Goal: Task Accomplishment & Management: Manage account settings

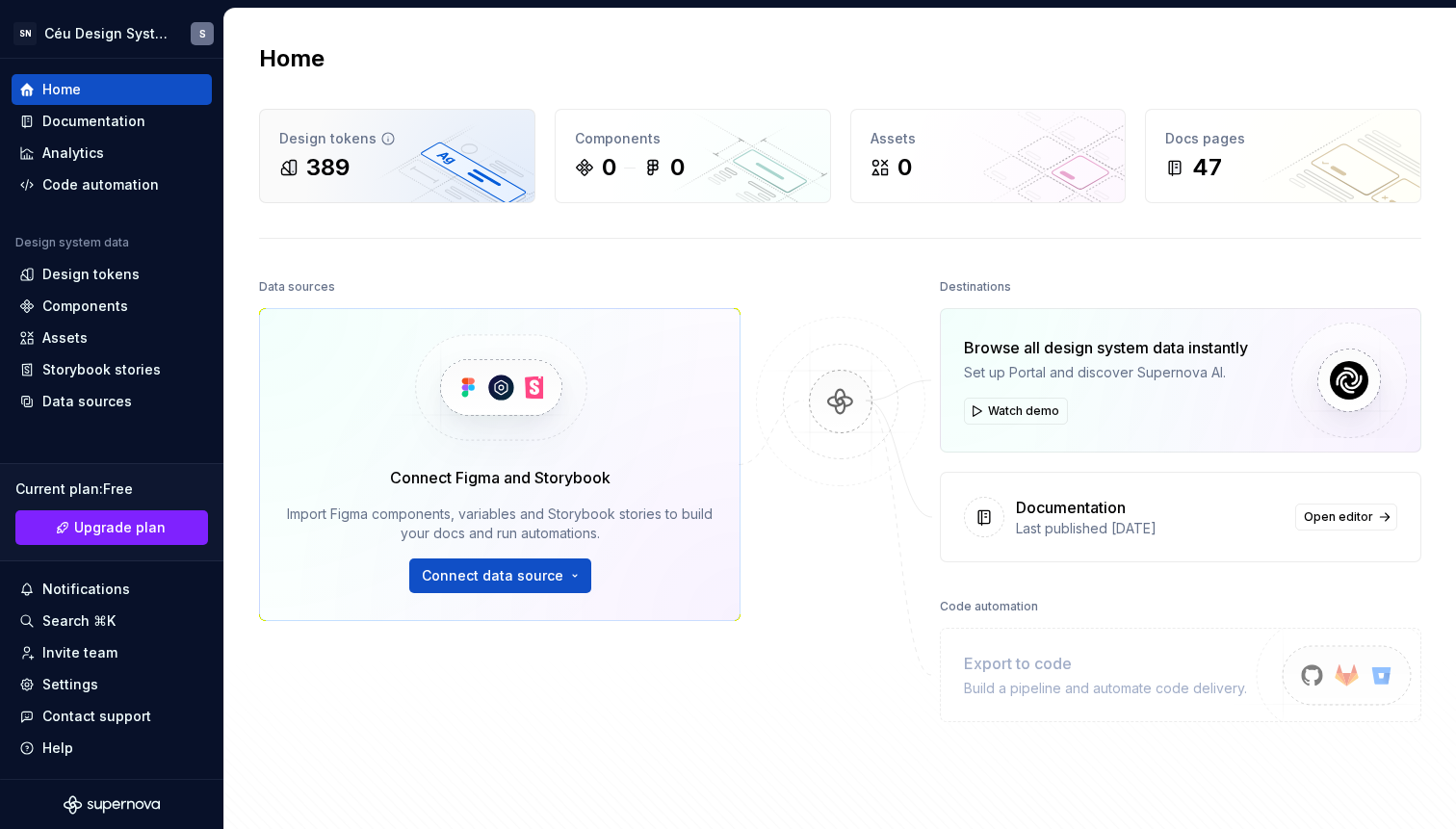
click at [457, 174] on div "389" at bounding box center [397, 166] width 236 height 30
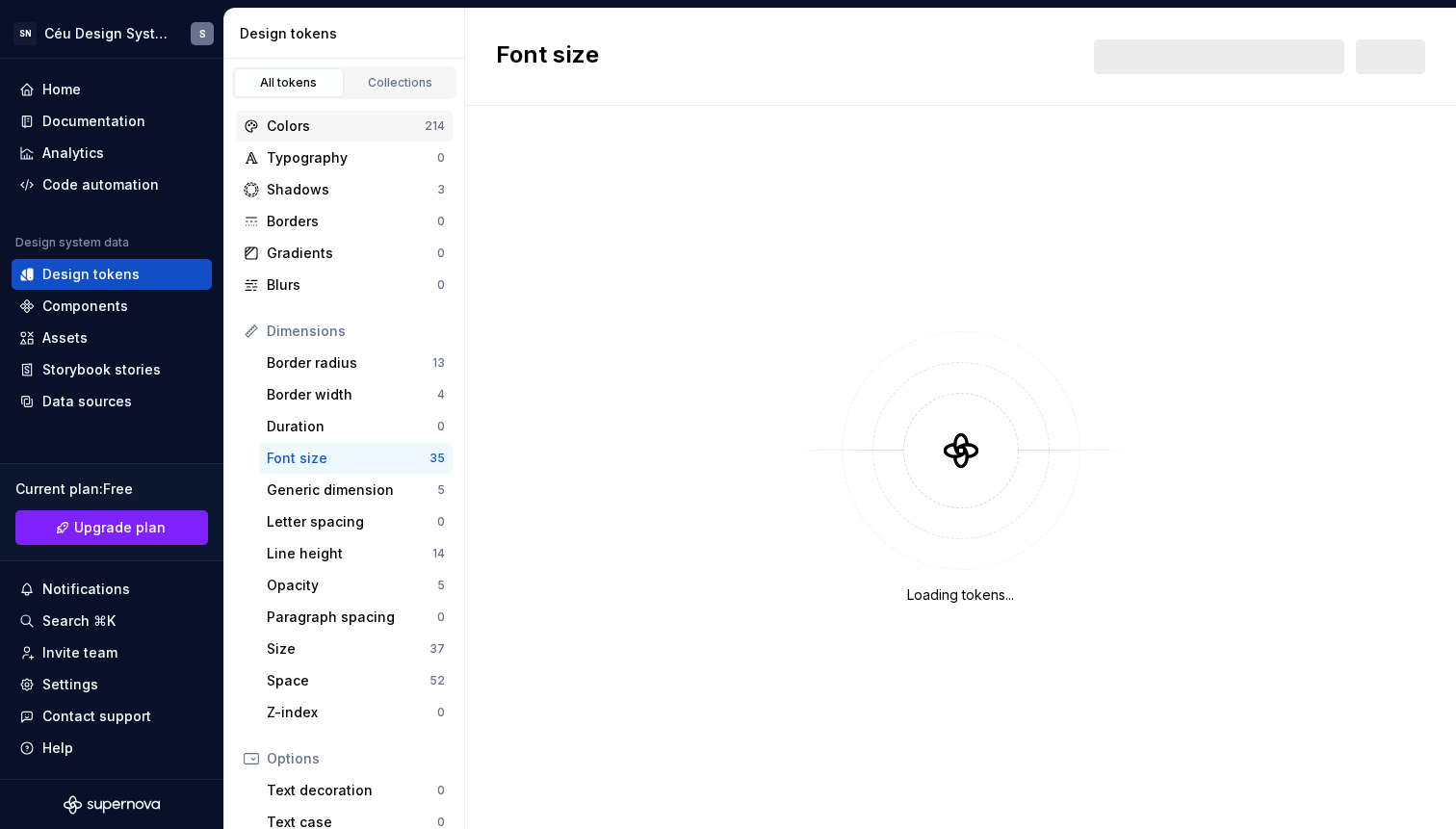
click at [305, 119] on div "Colors" at bounding box center [345, 126] width 158 height 20
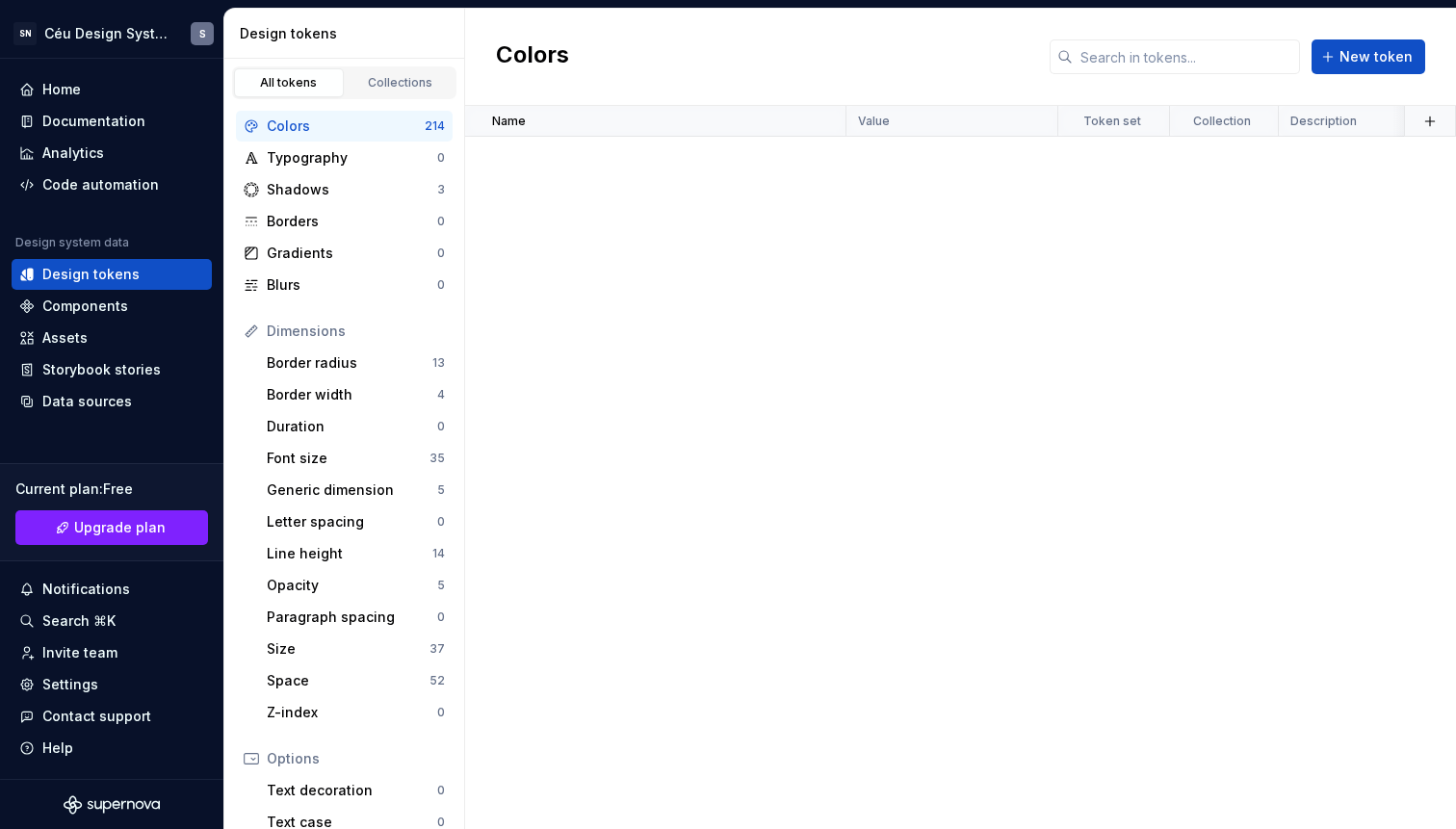
scroll to position [8382, 0]
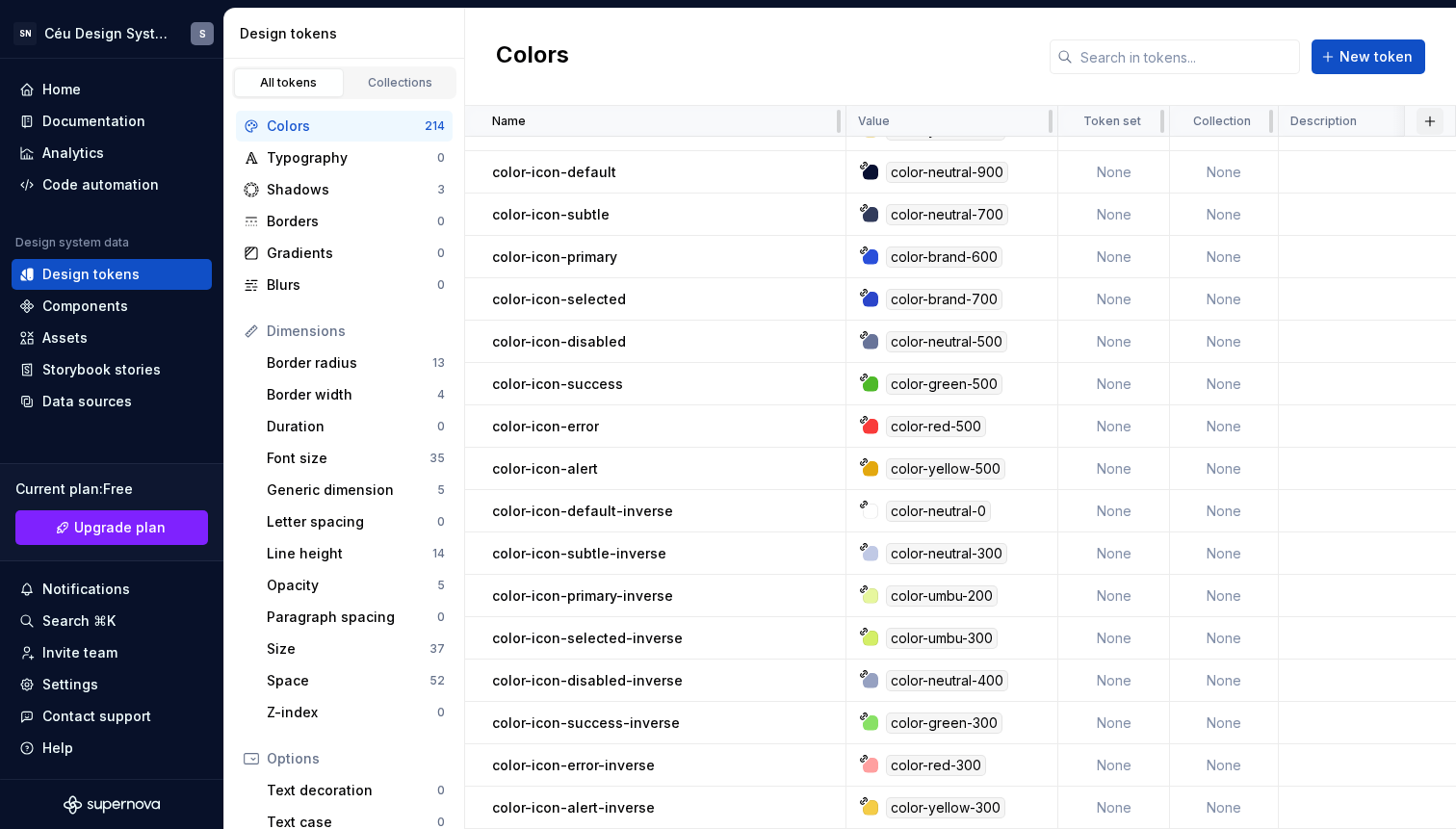
click at [1421, 125] on button "button" at bounding box center [1431, 121] width 27 height 27
click at [1332, 170] on span "New theme" at bounding box center [1317, 159] width 221 height 30
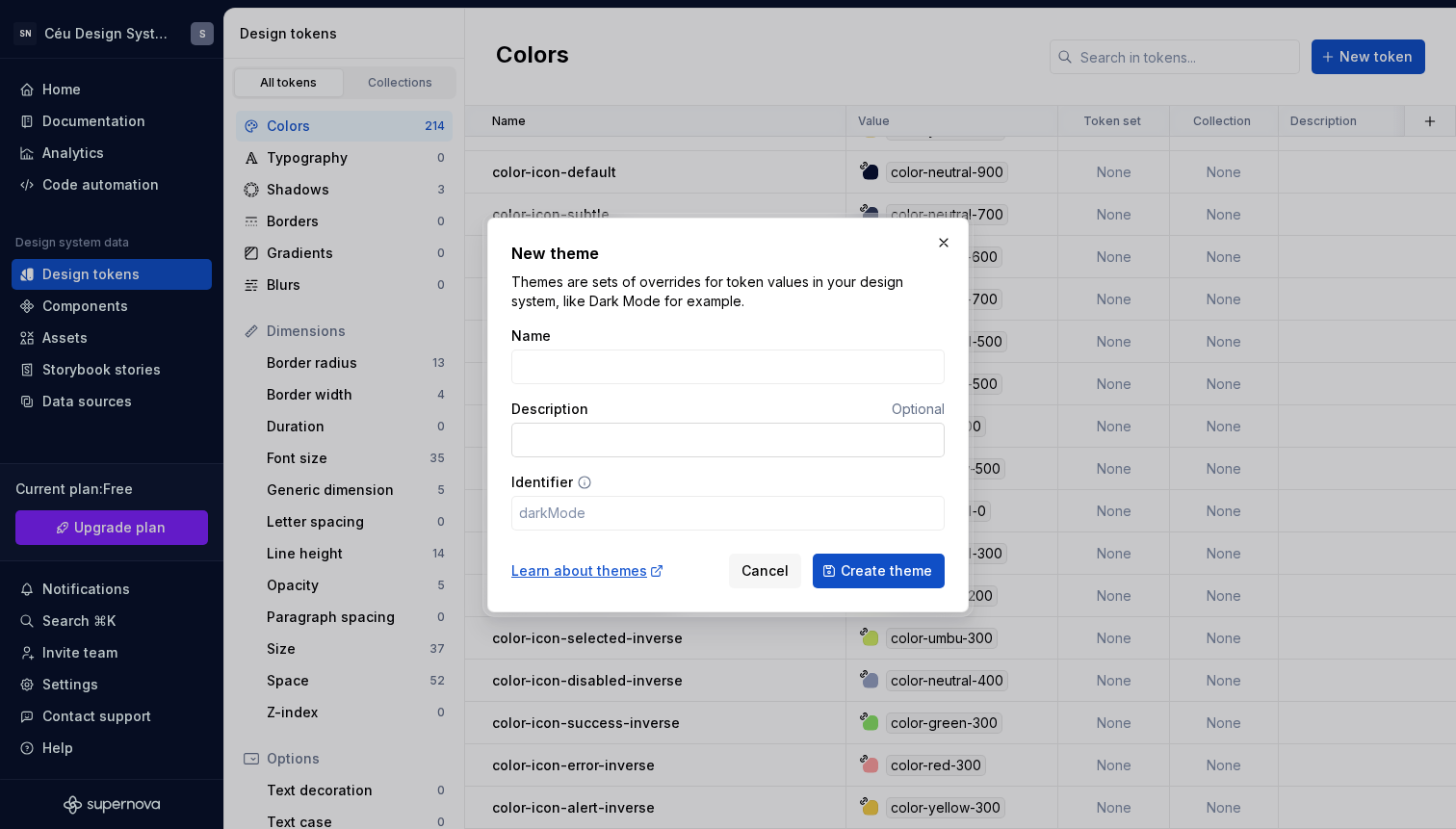
type input "P"
type input "p"
type input "PN"
type input "pn"
type input "PNB"
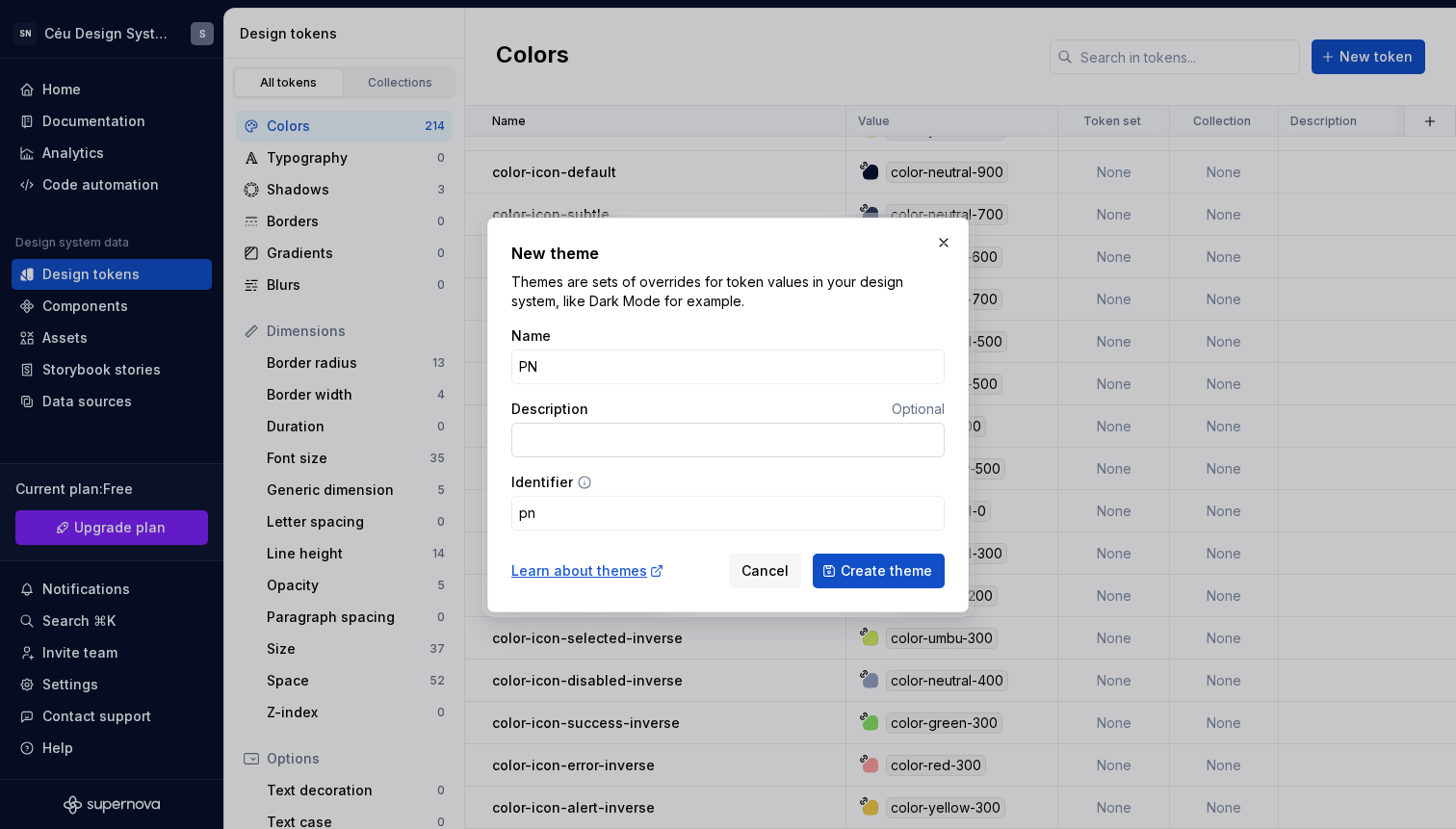
type input "pnb"
type input "PNBO"
type input "pnbo"
type input "PNBOX"
type input "pnbox"
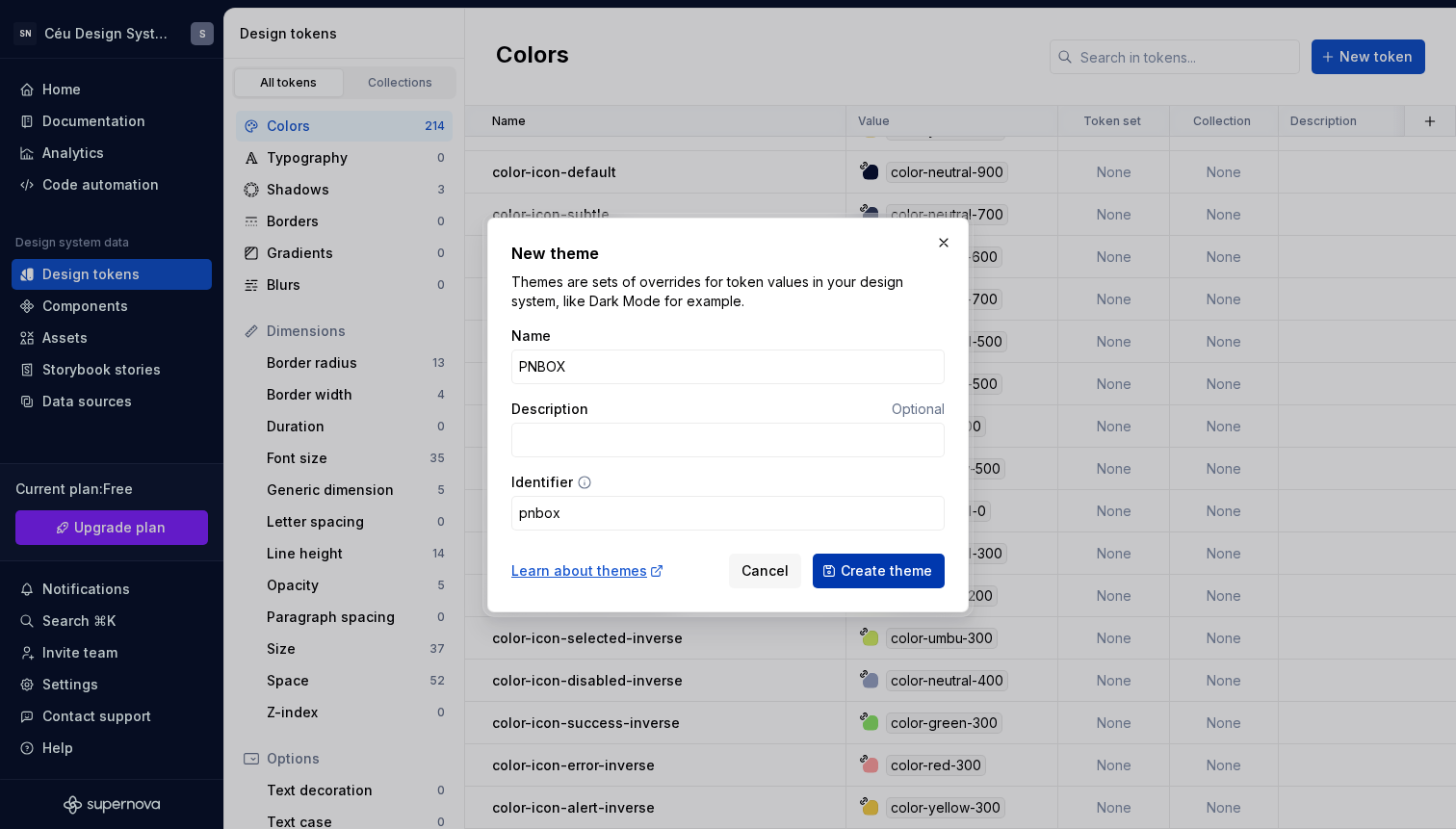
type input "PNBOX"
click at [905, 576] on span "Create theme" at bounding box center [886, 571] width 91 height 20
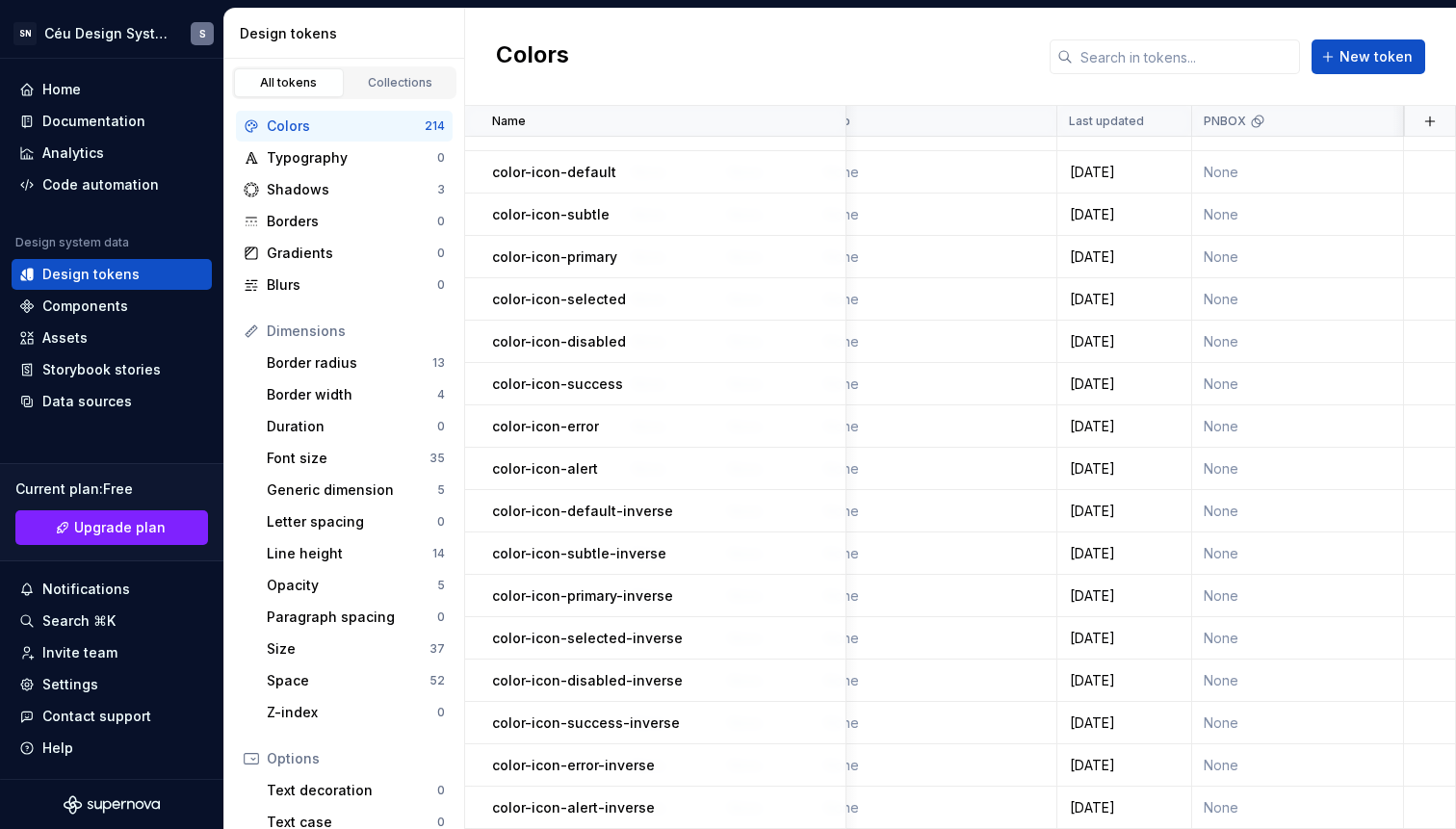
scroll to position [8382, 1022]
click at [1258, 245] on td "None" at bounding box center [1298, 256] width 211 height 42
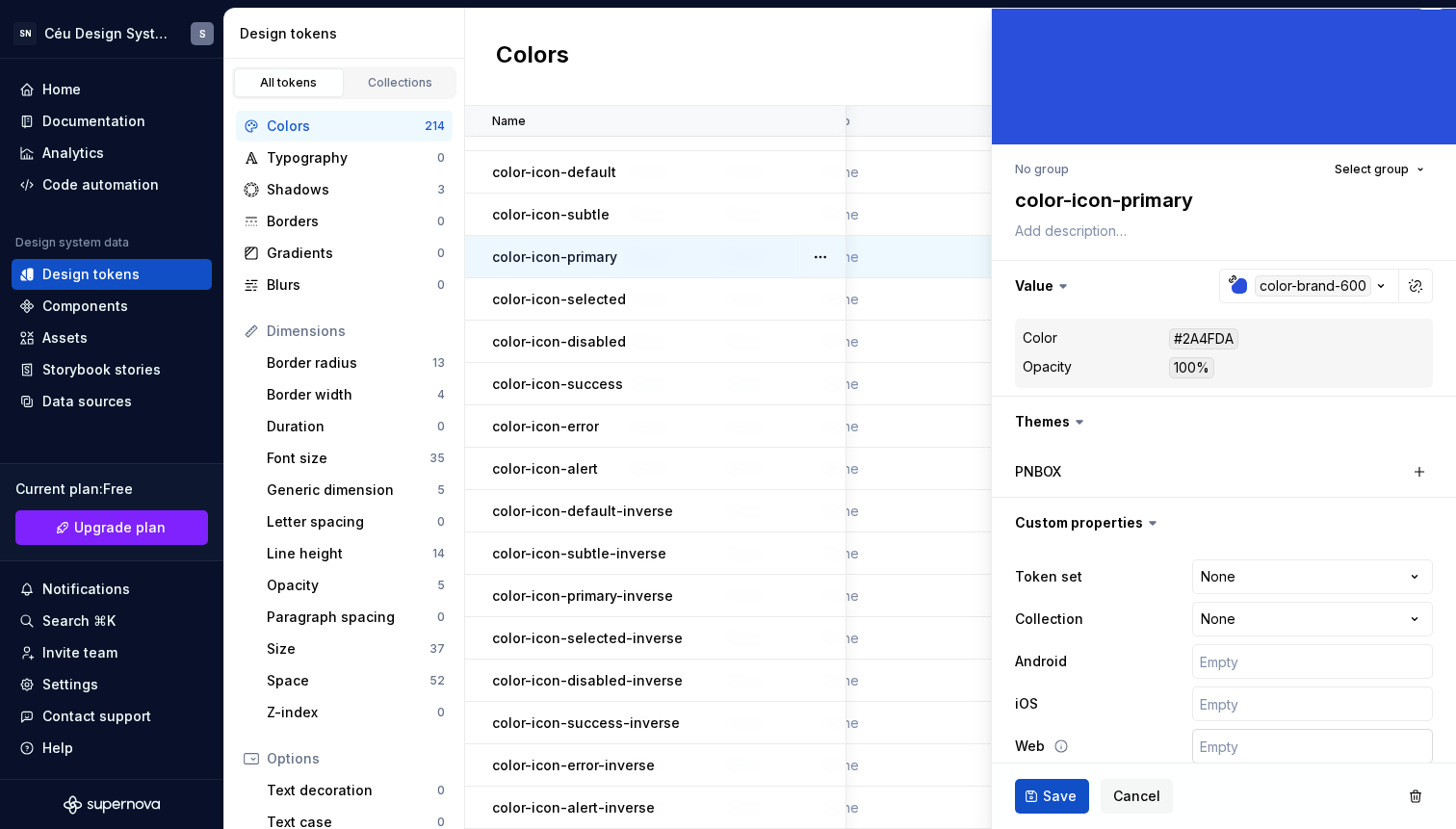
scroll to position [63, 0]
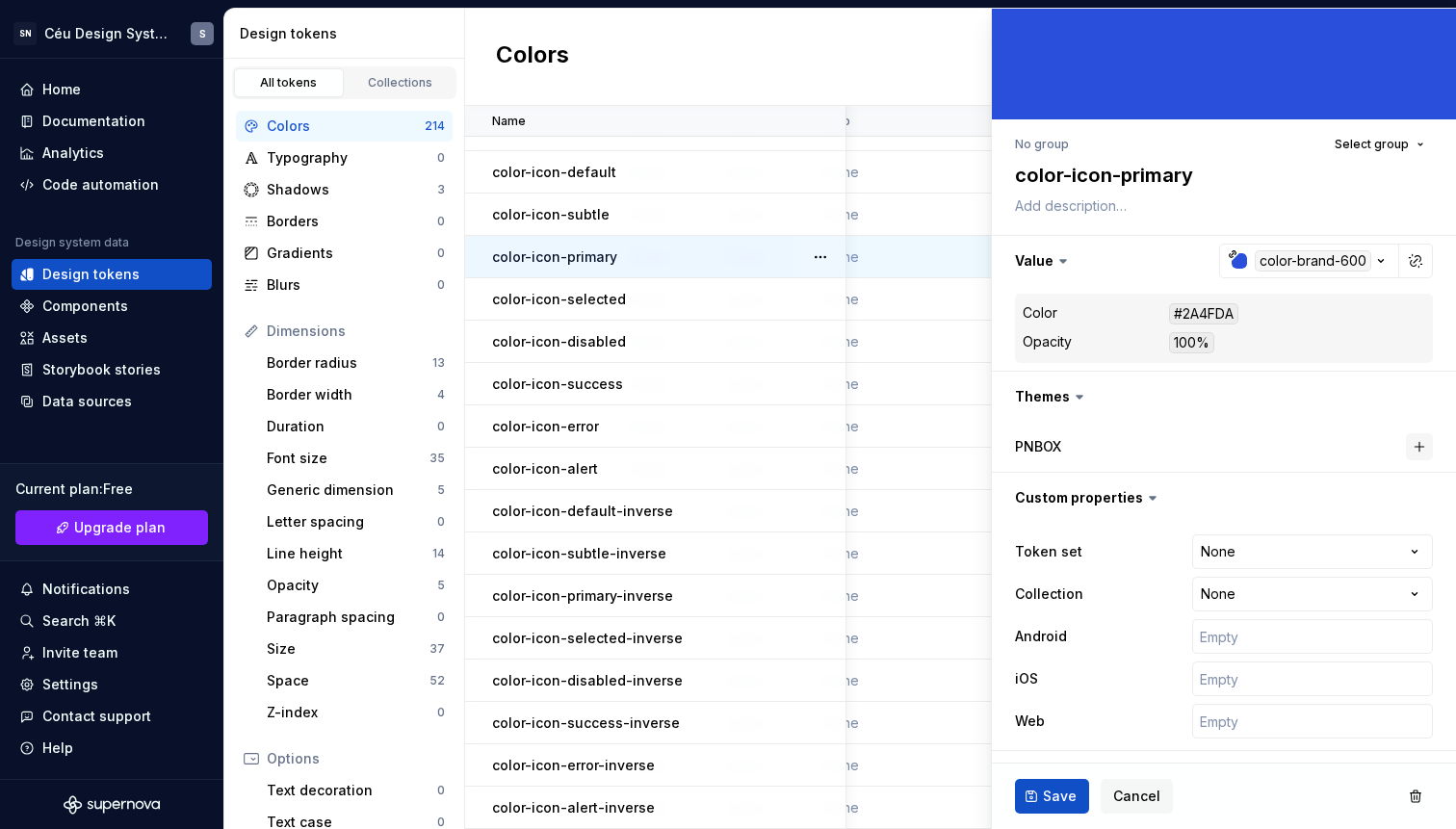
click at [1406, 456] on button "button" at bounding box center [1420, 447] width 27 height 27
click at [1312, 448] on div "color-brand-600" at bounding box center [1313, 447] width 117 height 22
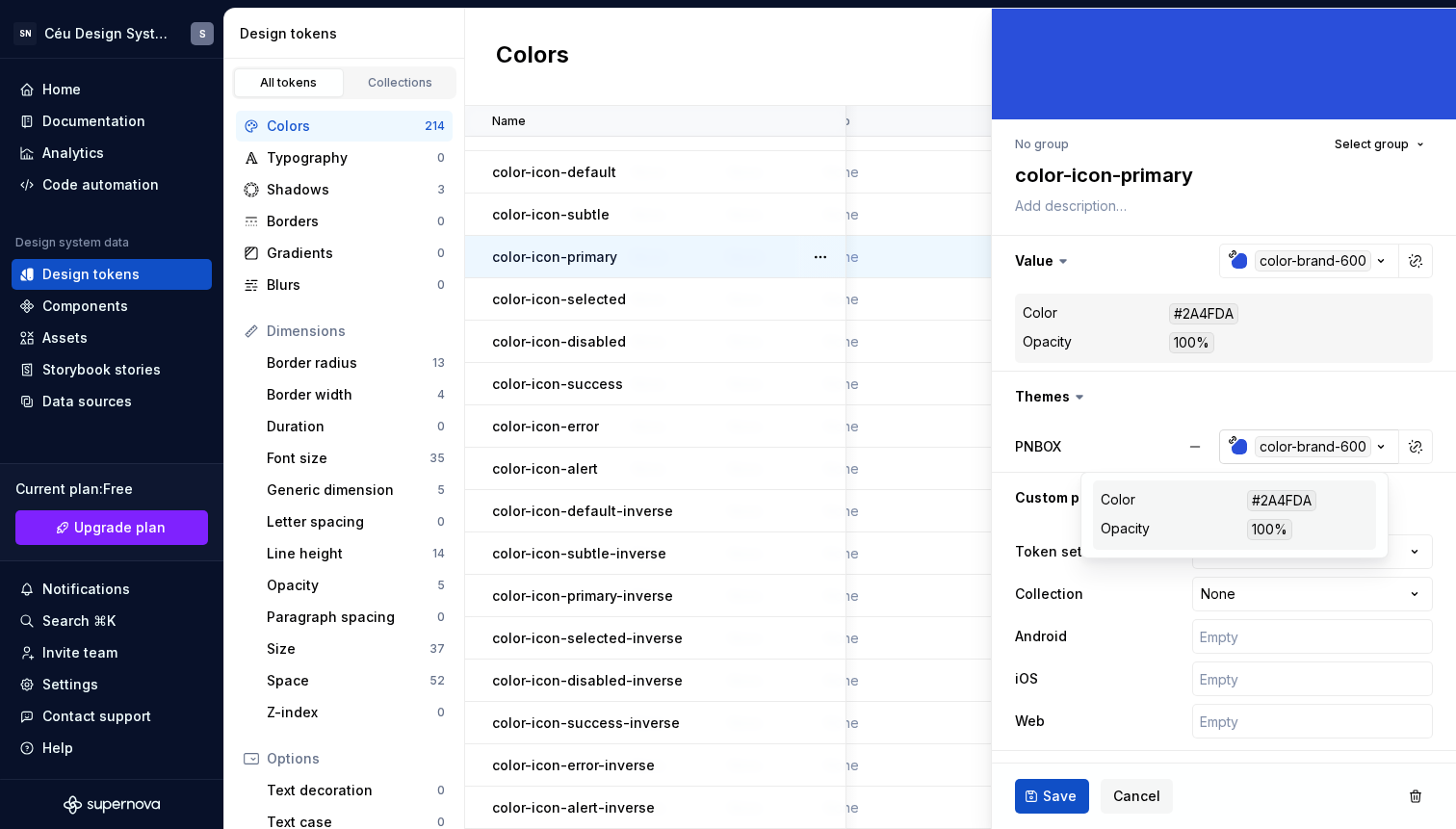
click at [1284, 451] on div "color-brand-600" at bounding box center [1313, 447] width 117 height 22
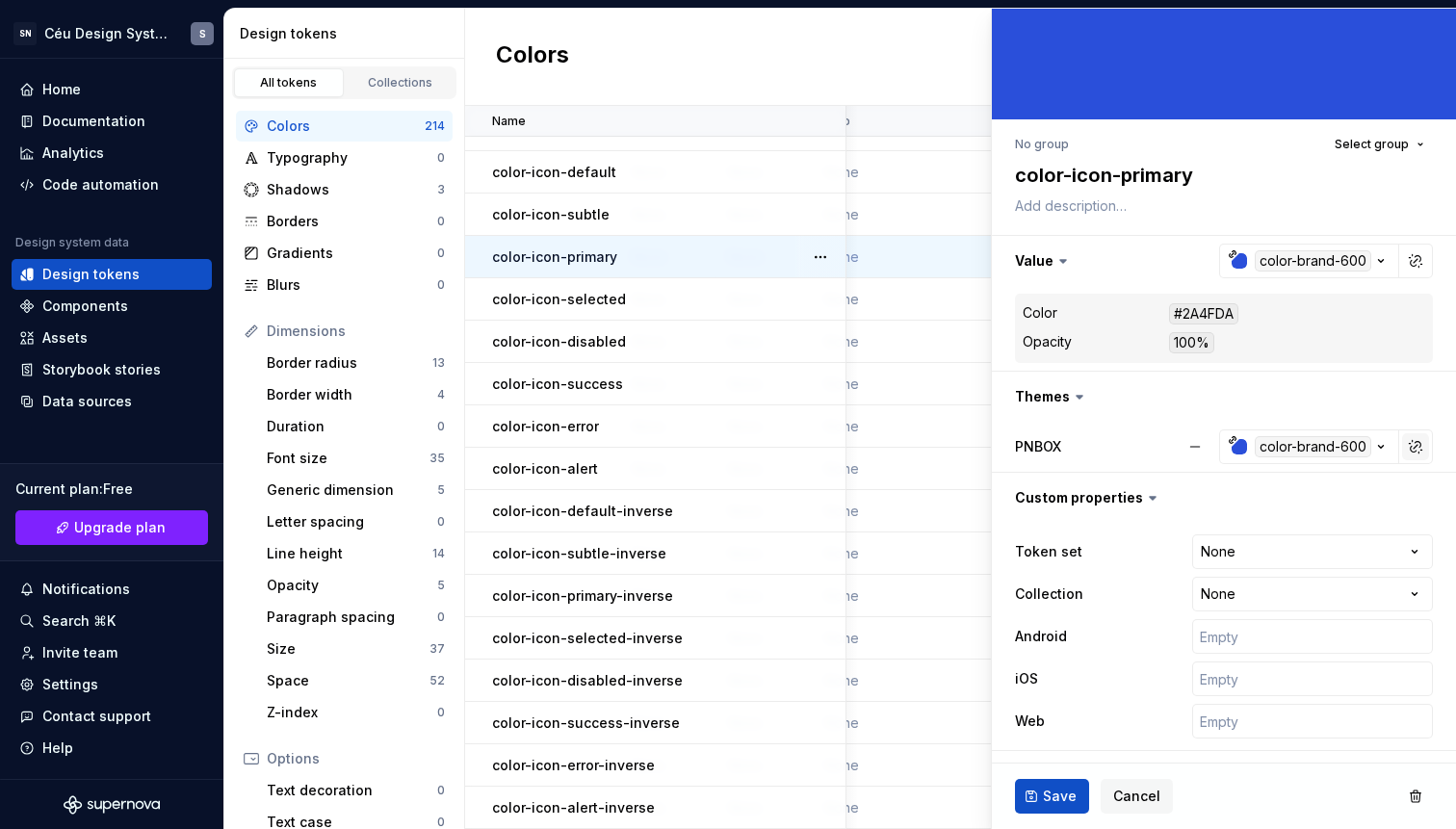
click at [1402, 443] on button "button" at bounding box center [1416, 447] width 27 height 27
type textarea "*"
click at [1402, 449] on button "button" at bounding box center [1416, 447] width 27 height 27
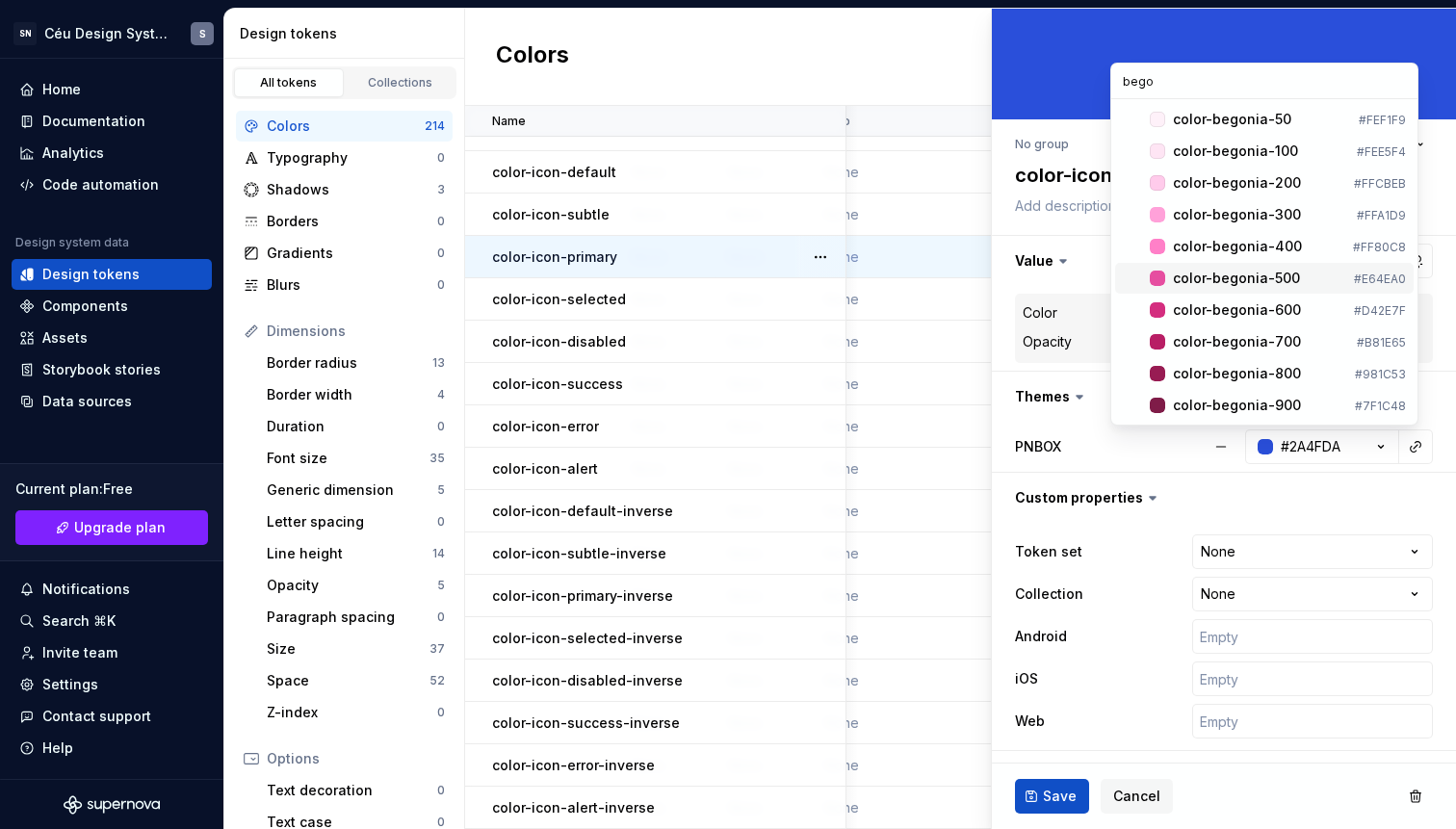
type input "bego"
click at [1217, 286] on div "color-begonia-500" at bounding box center [1237, 278] width 127 height 20
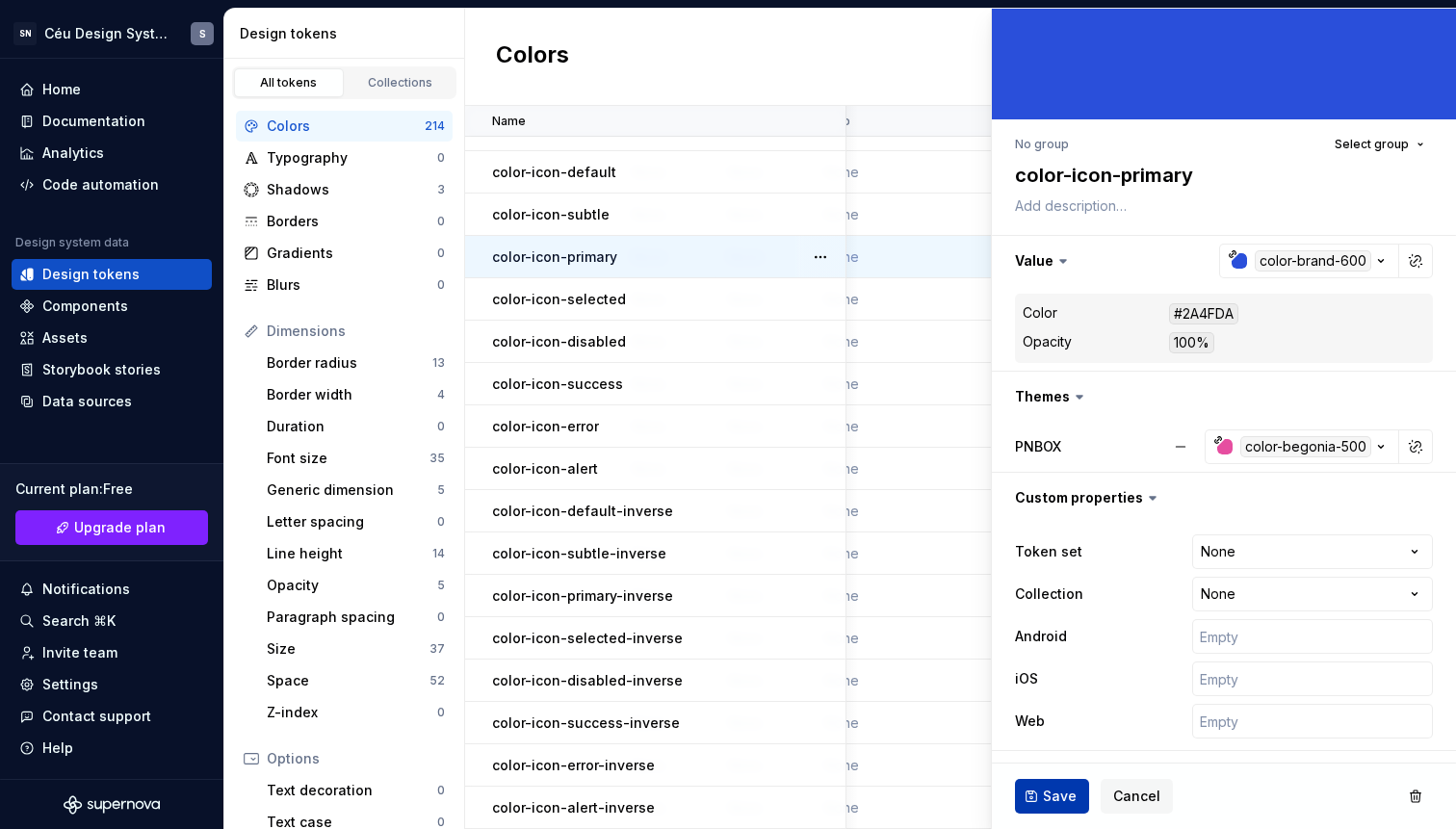
click at [1055, 799] on span "Save" at bounding box center [1059, 797] width 33 height 20
type textarea "*"
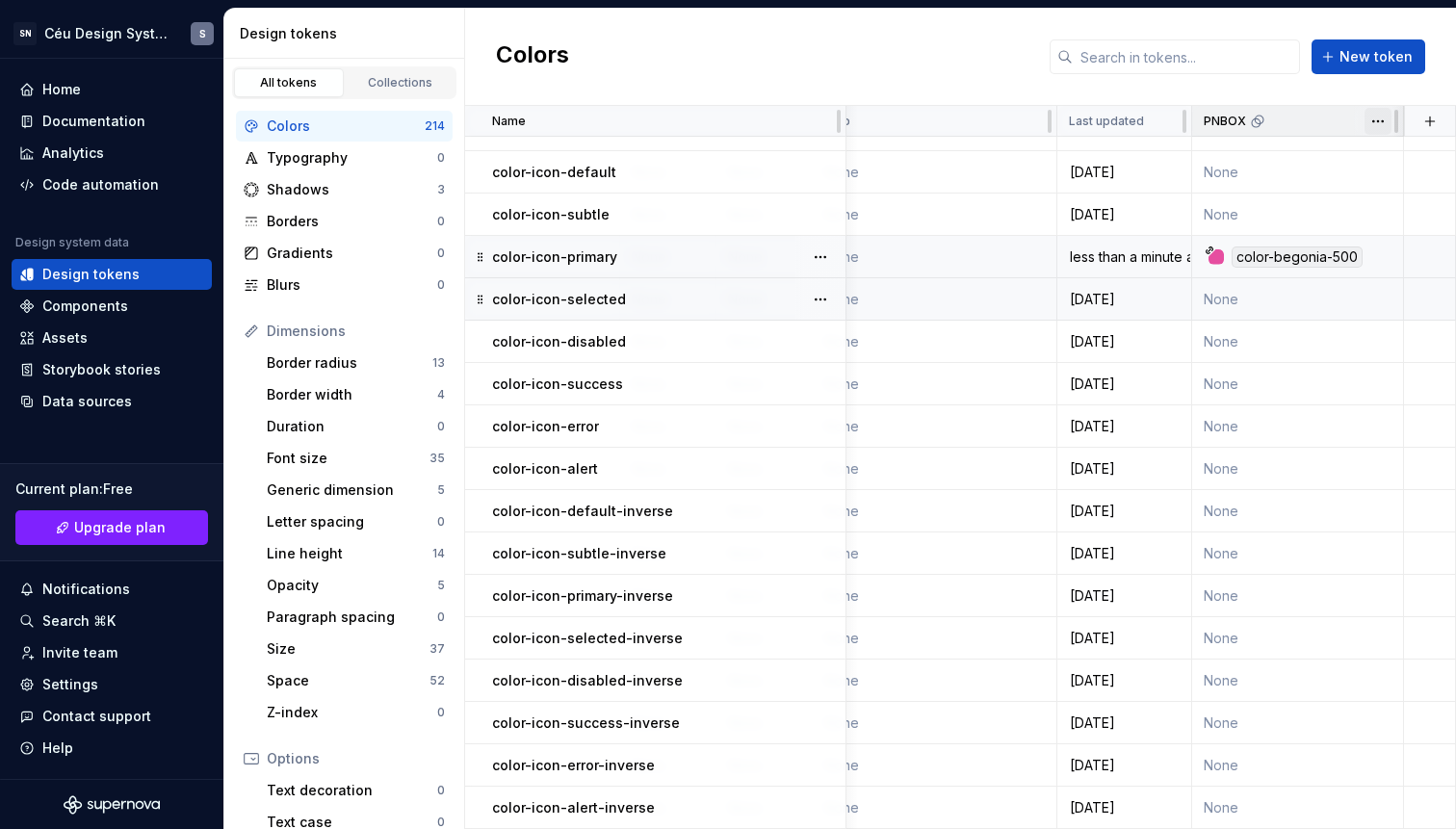
click at [1368, 120] on html "SN Céu Design System S Home Documentation Analytics Code automation Design syst…" at bounding box center [728, 414] width 1456 height 829
click at [1342, 266] on span "Delete theme" at bounding box center [1381, 269] width 125 height 20
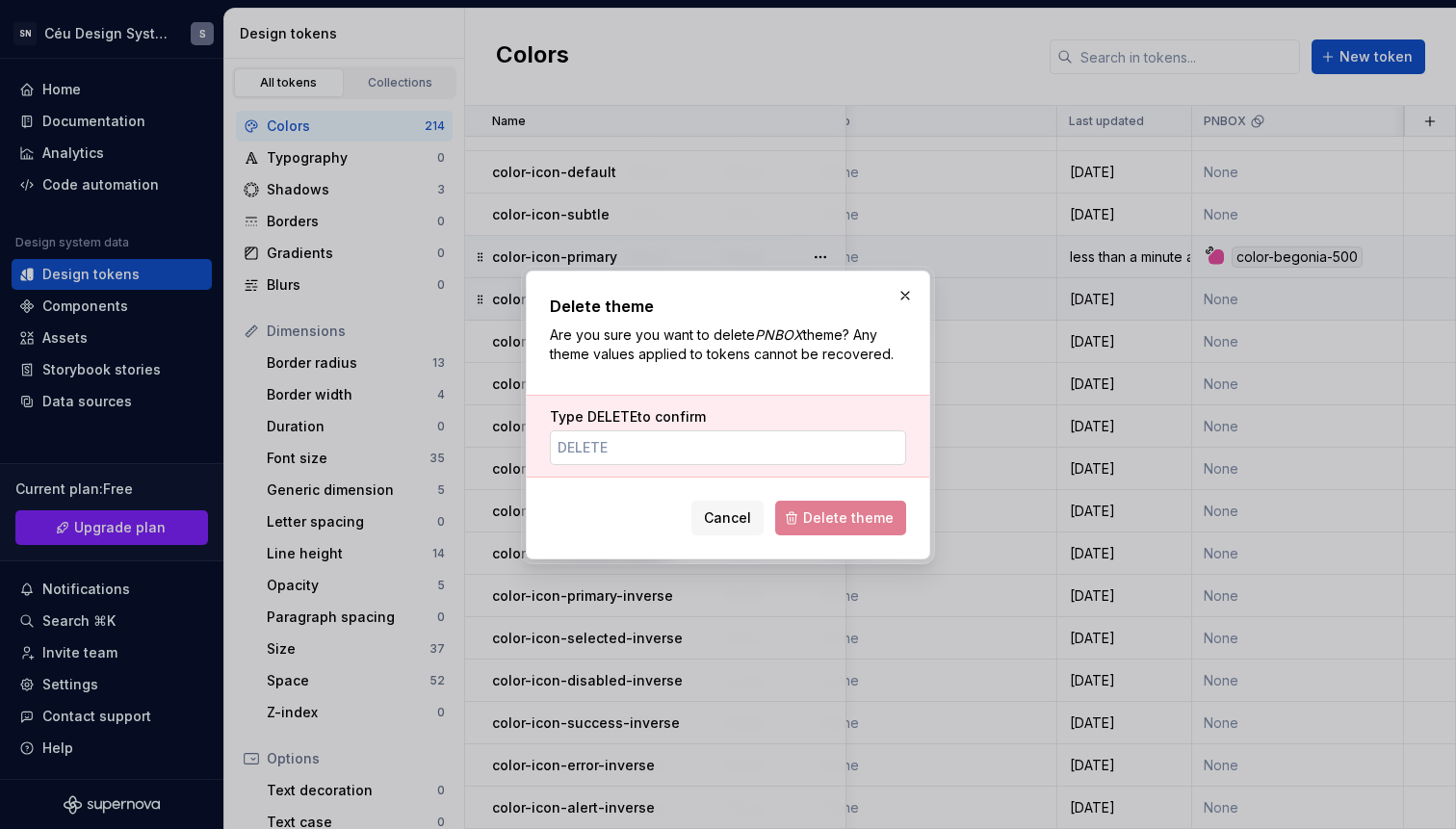
click at [741, 449] on input "Type DELETE to confirm" at bounding box center [728, 447] width 356 height 34
click at [609, 452] on input "Type DELETE to confirm" at bounding box center [728, 447] width 356 height 34
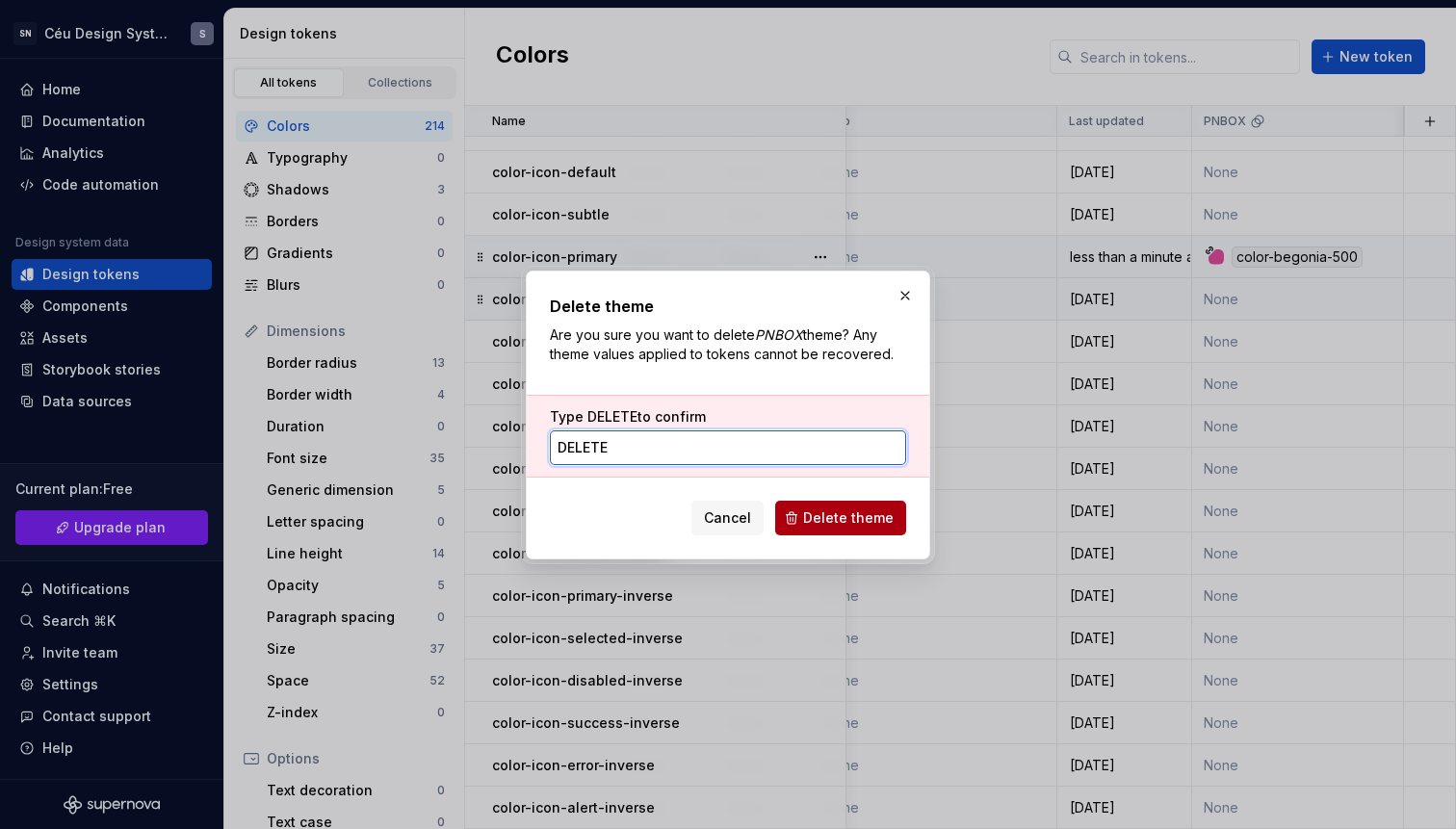
type input "delete"
click at [835, 524] on span "Delete theme" at bounding box center [848, 518] width 90 height 20
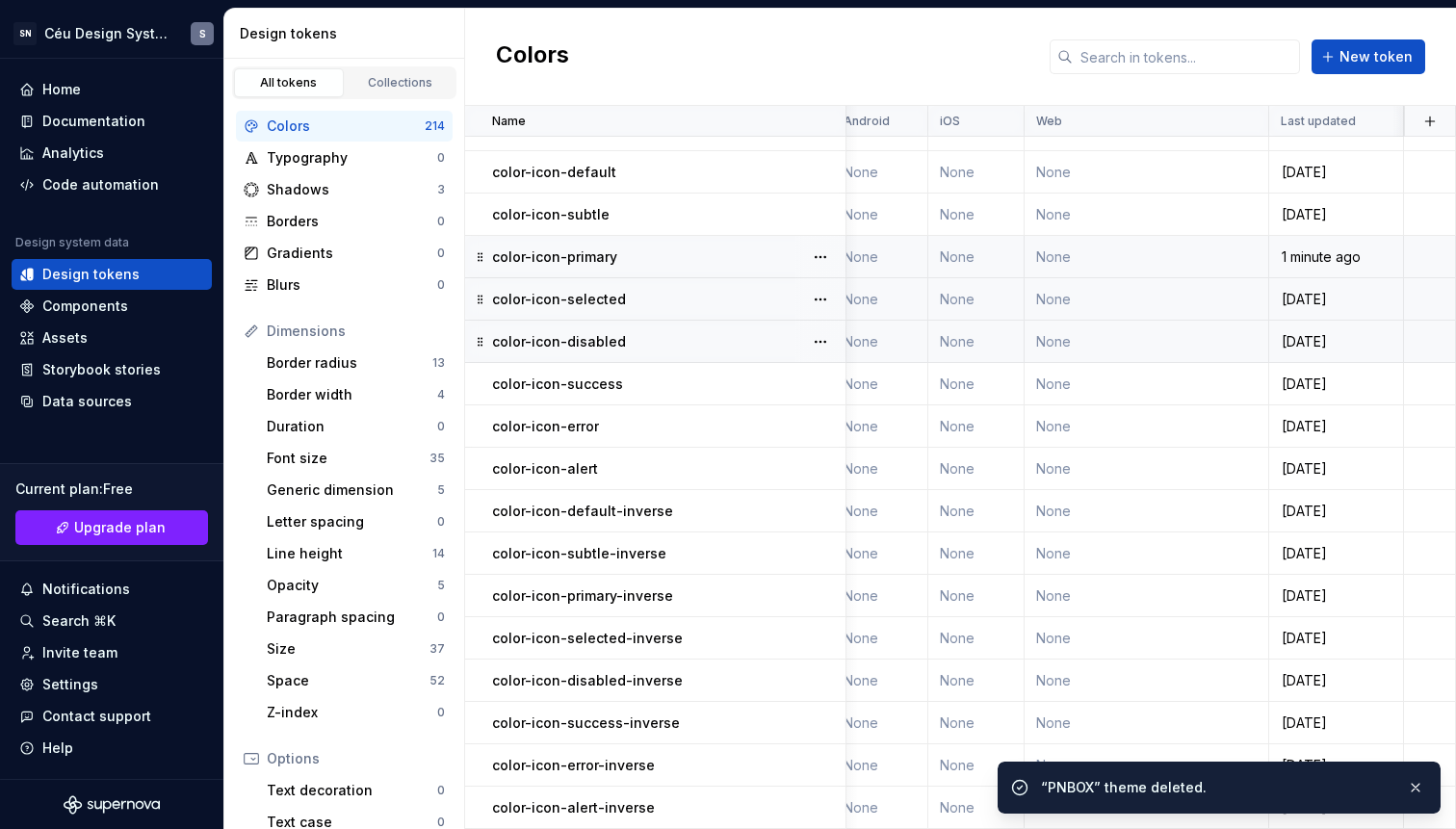
scroll to position [8382, 810]
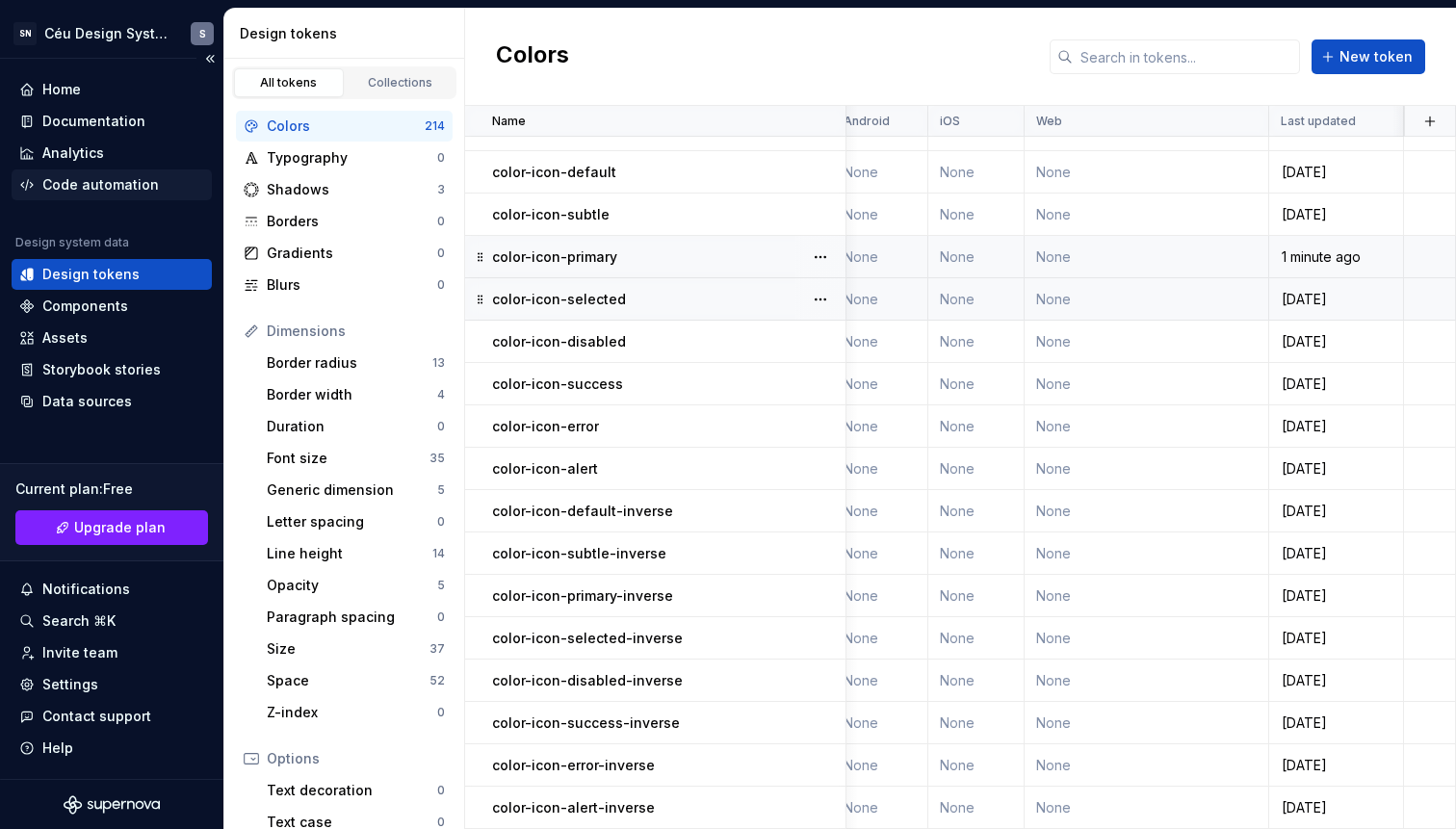
click at [92, 193] on div "Code automation" at bounding box center [100, 185] width 117 height 20
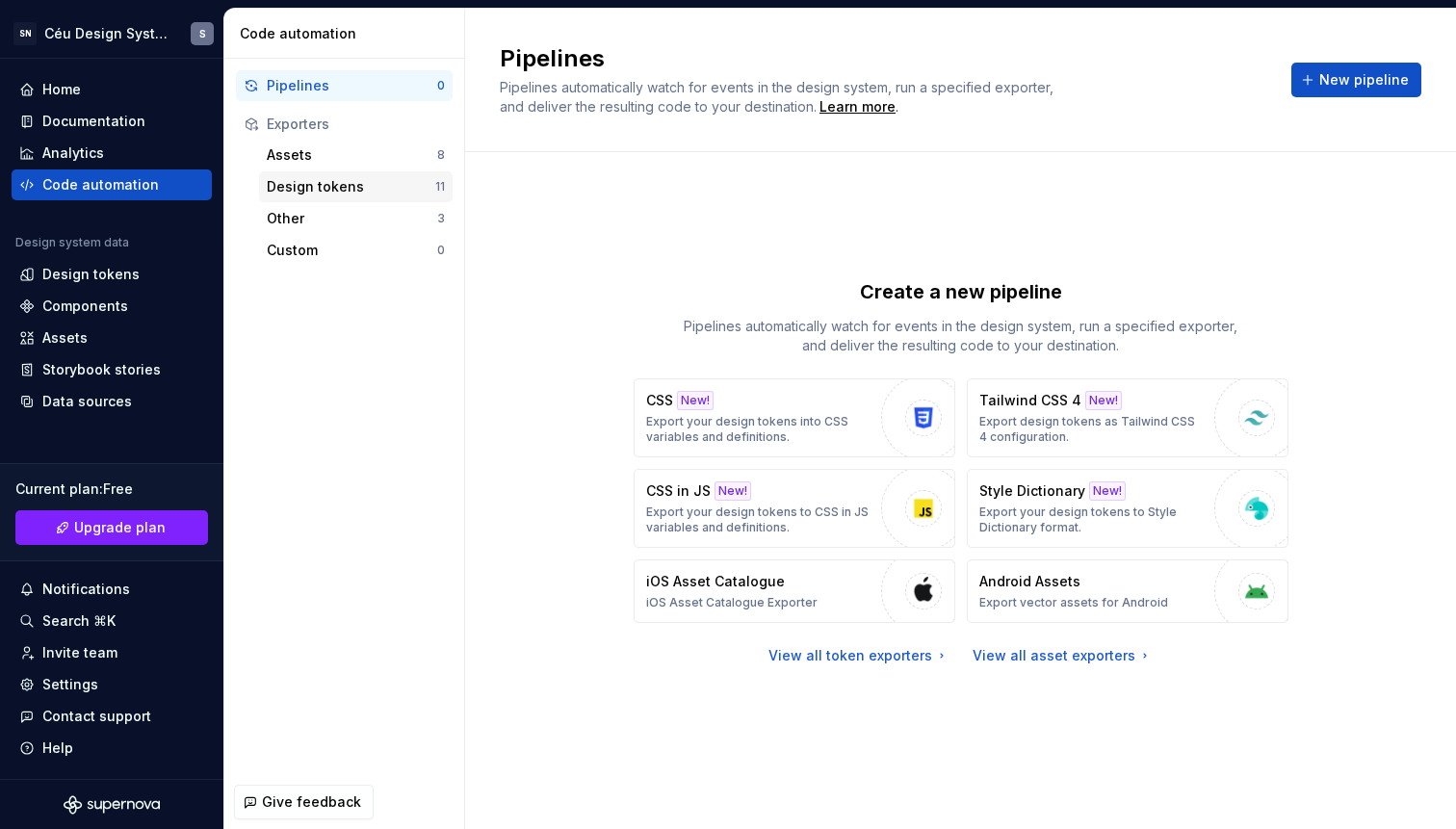
click at [331, 186] on div "Design tokens" at bounding box center [351, 187] width 168 height 20
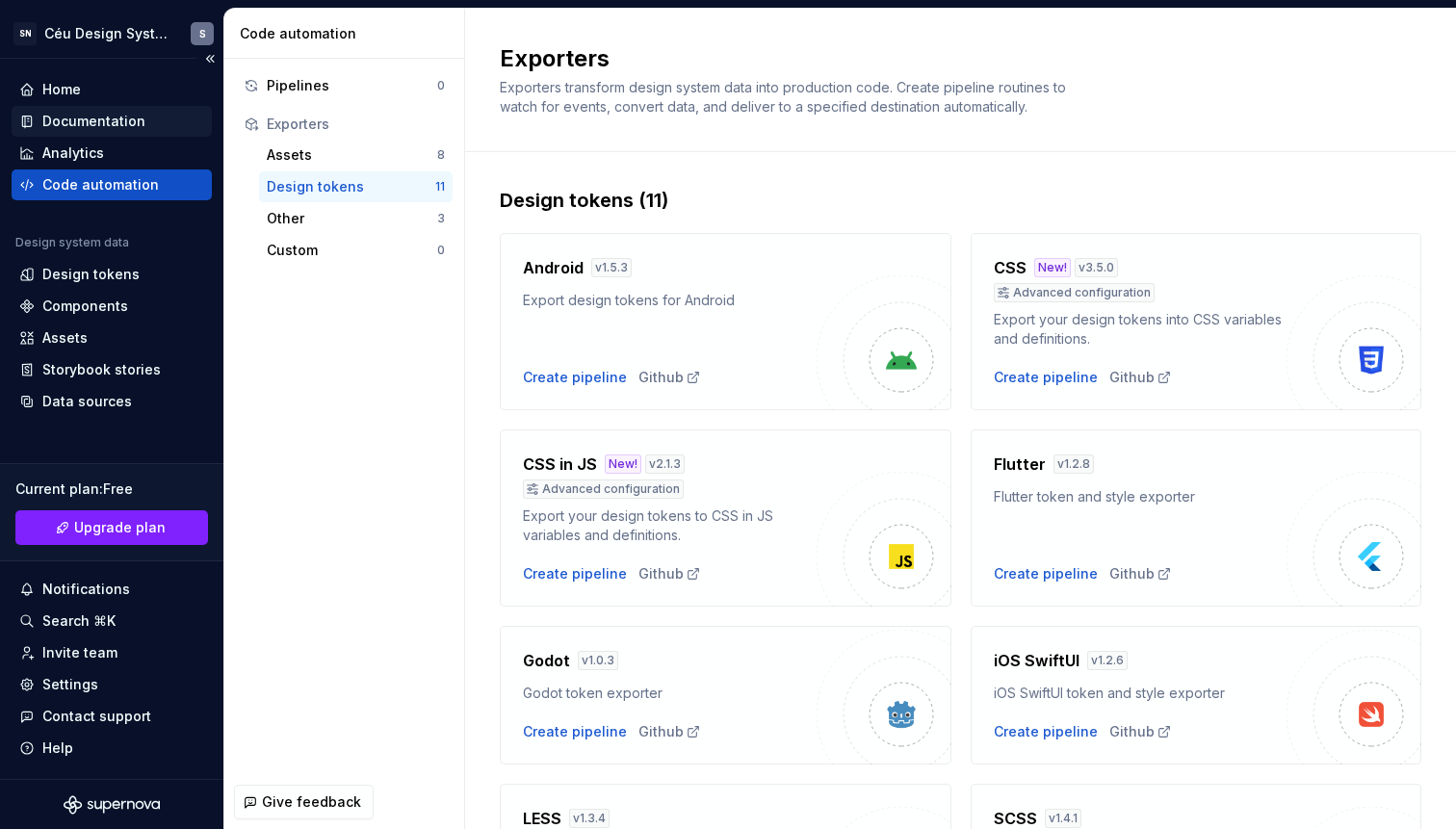
click at [59, 124] on div "Documentation" at bounding box center [93, 121] width 103 height 20
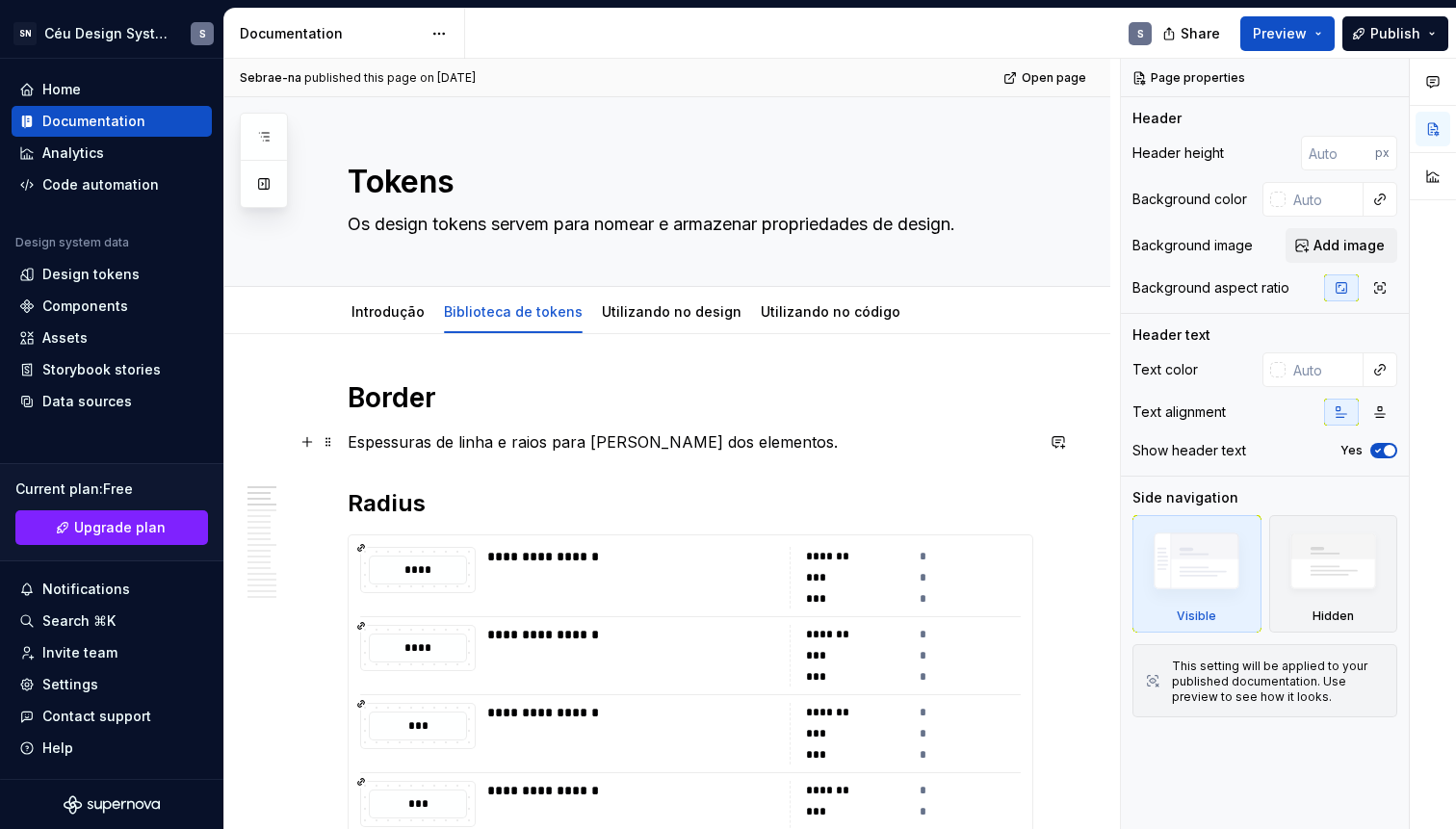
click at [465, 447] on p "Espessuras de linha e raios para [PERSON_NAME] dos elementos." at bounding box center [690, 442] width 685 height 23
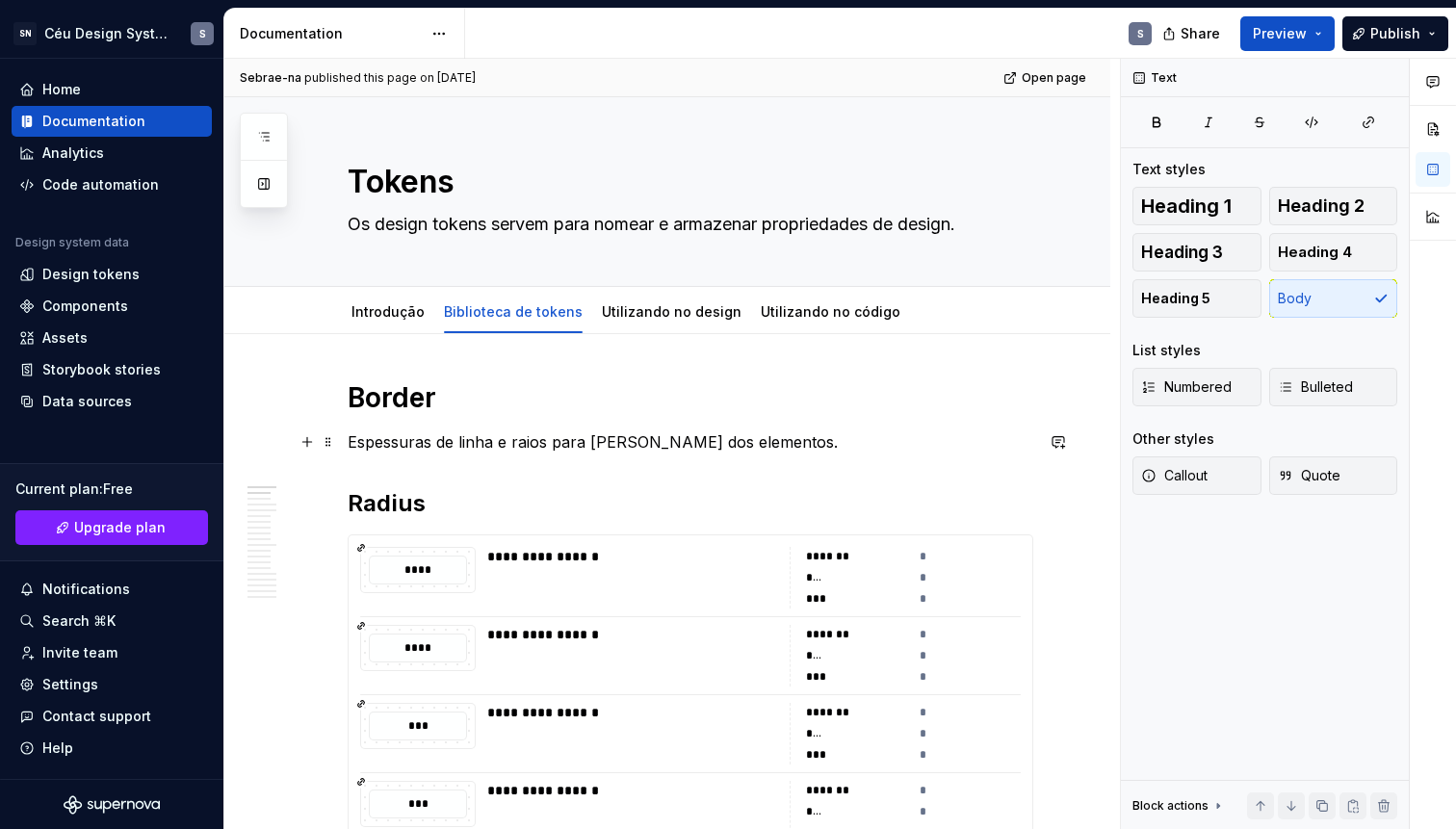
click at [831, 440] on p "Espessuras de linha e raios para [PERSON_NAME] dos elementos." at bounding box center [690, 442] width 685 height 23
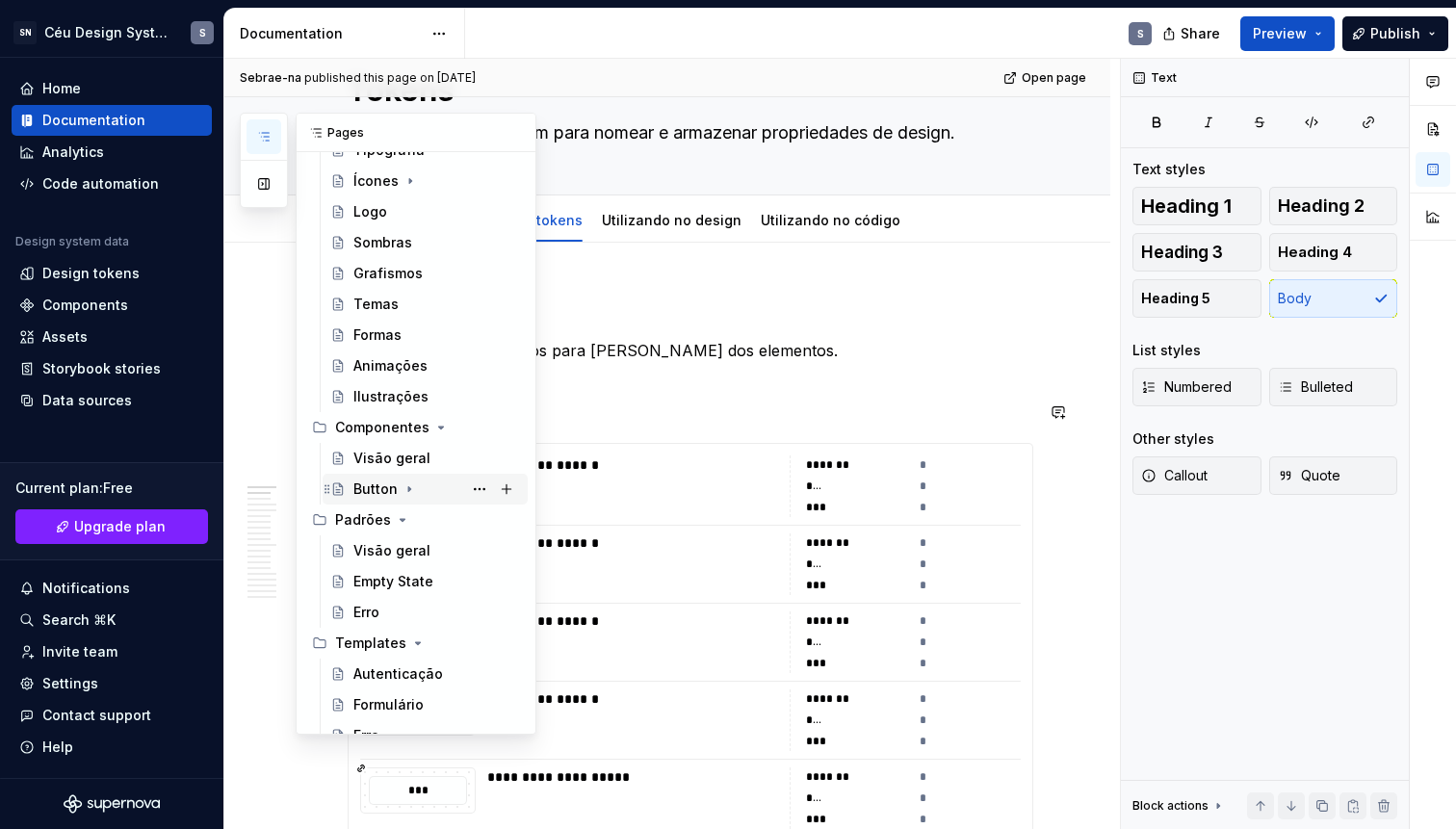
scroll to position [602, 0]
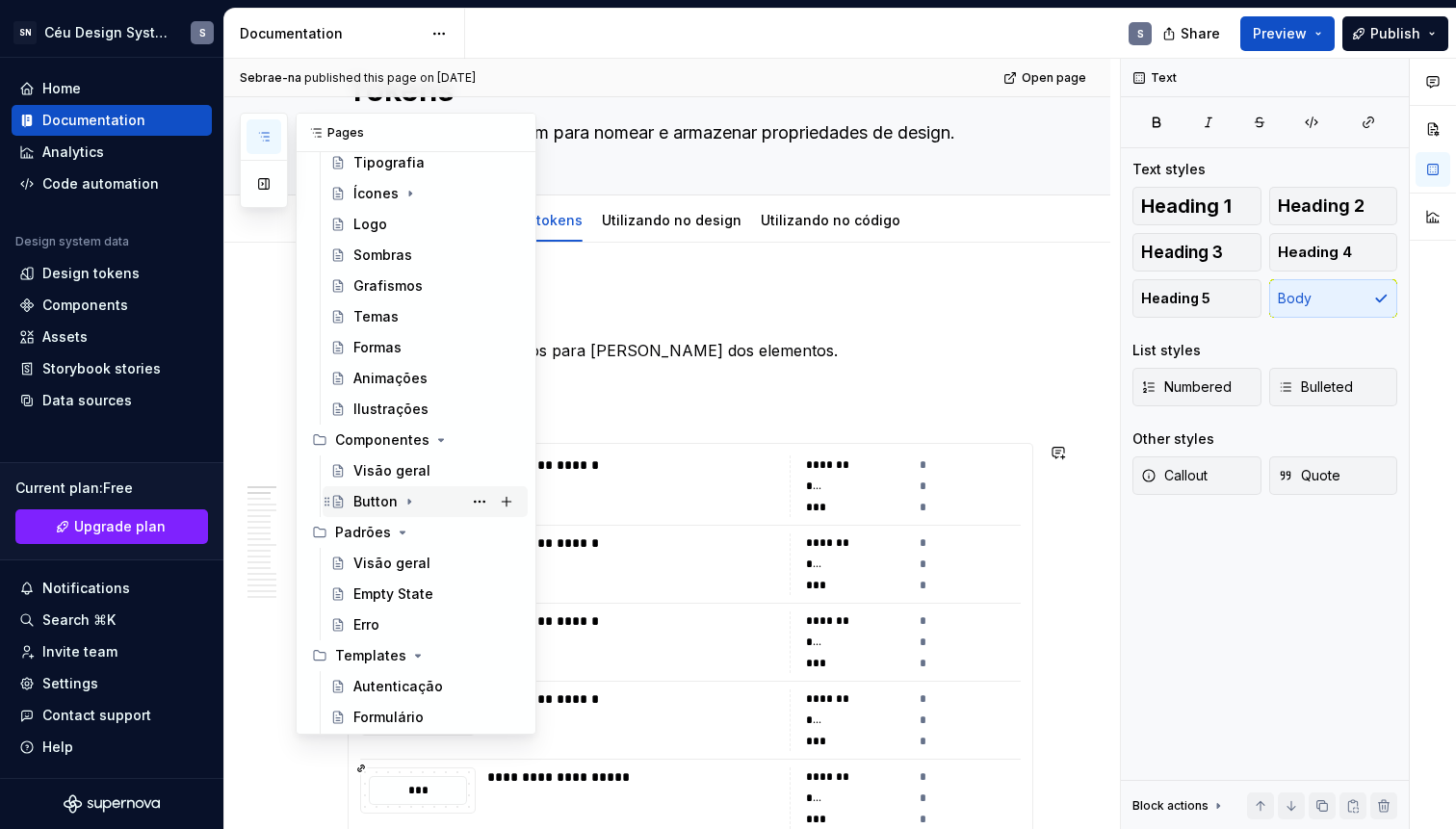
click at [371, 504] on div "Button" at bounding box center [375, 502] width 44 height 20
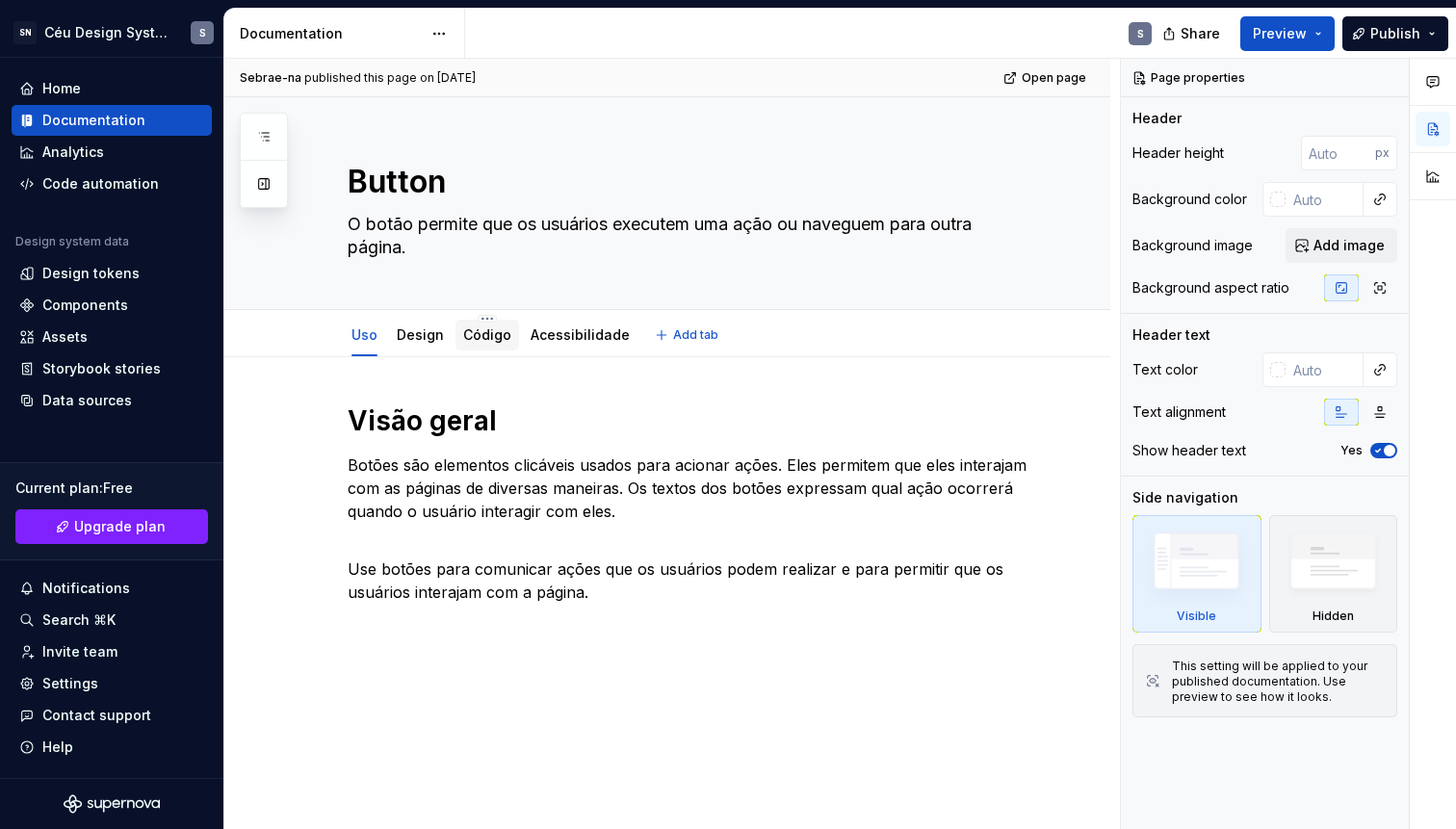
click at [478, 332] on link "Código" at bounding box center [487, 334] width 48 height 17
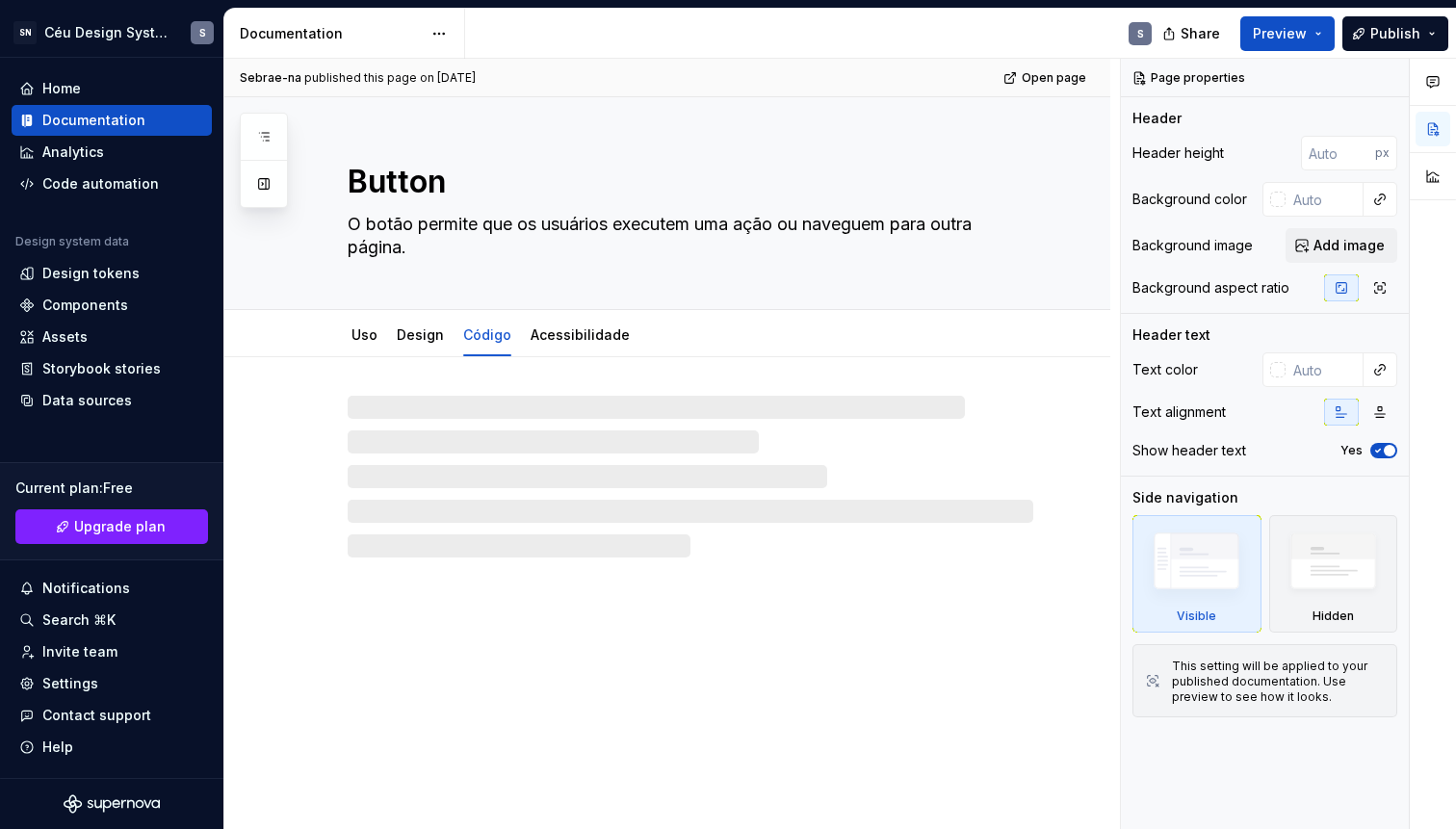
type textarea "*"
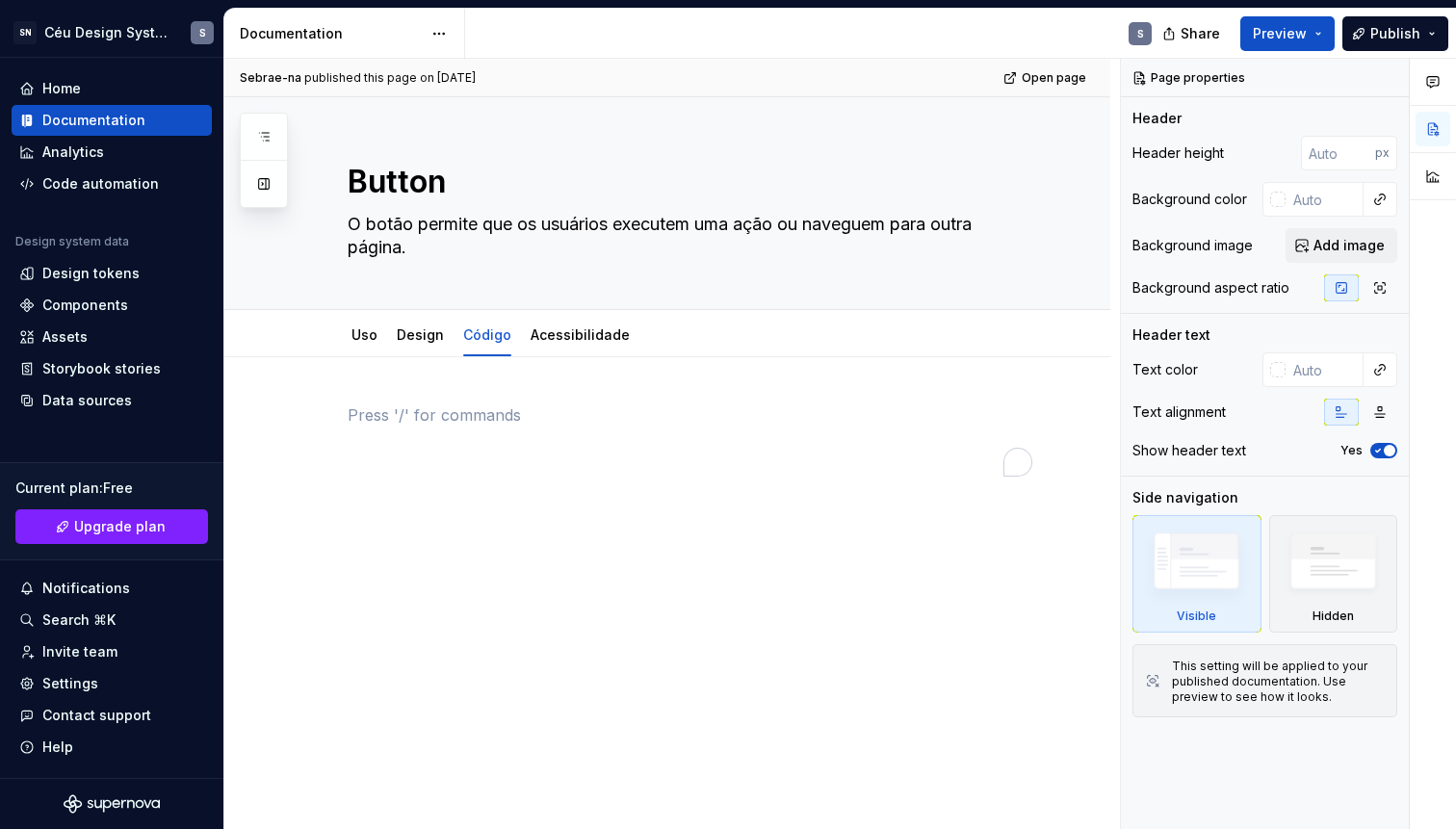
click at [429, 431] on div "To enrich screen reader interactions, please activate Accessibility in Grammarl…" at bounding box center [690, 439] width 685 height 73
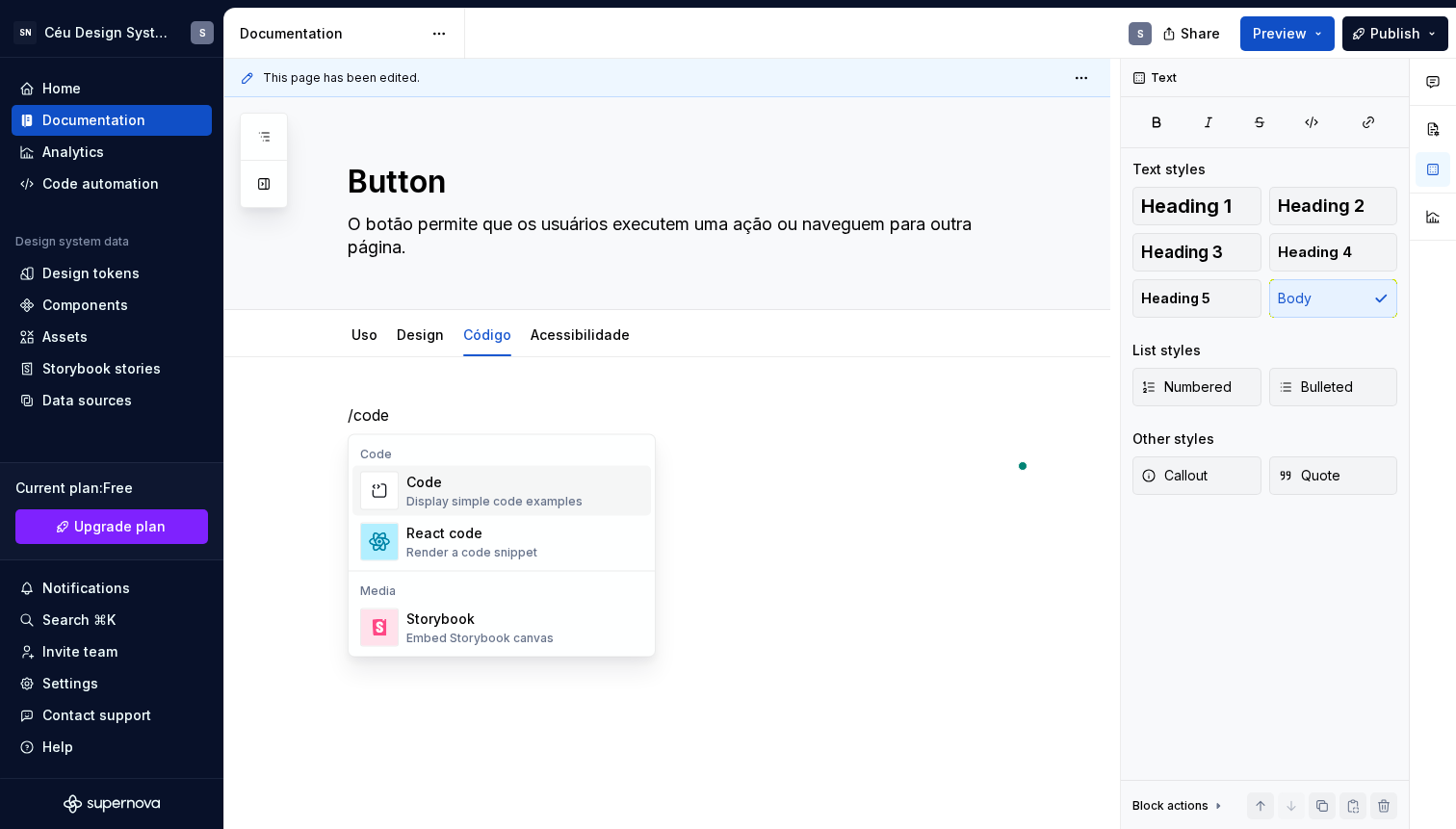
click at [373, 496] on img "Suggestions" at bounding box center [379, 490] width 36 height 38
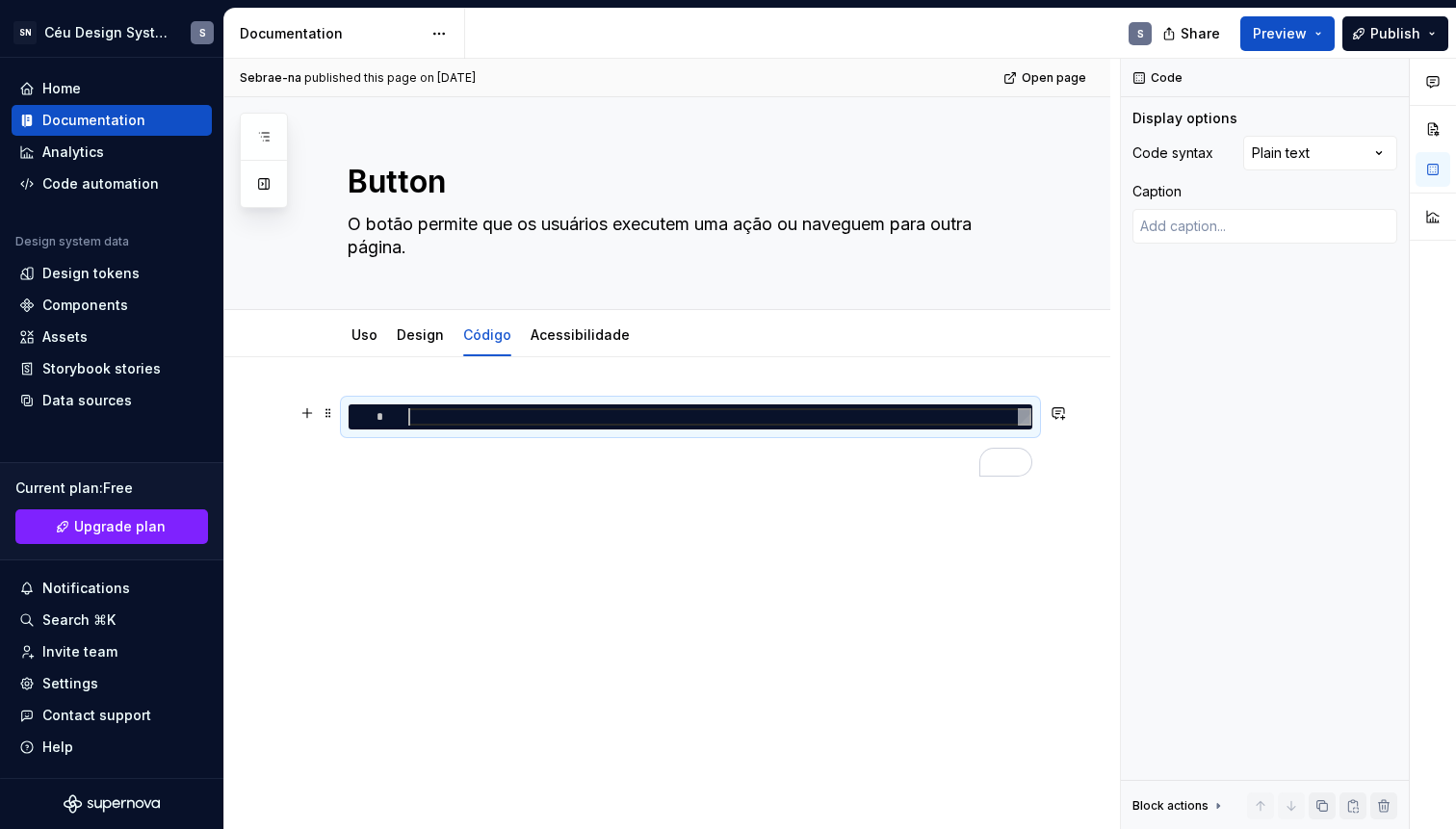
click at [453, 419] on div "To enrich screen reader interactions, please activate Accessibility in Grammarl…" at bounding box center [720, 417] width 623 height 18
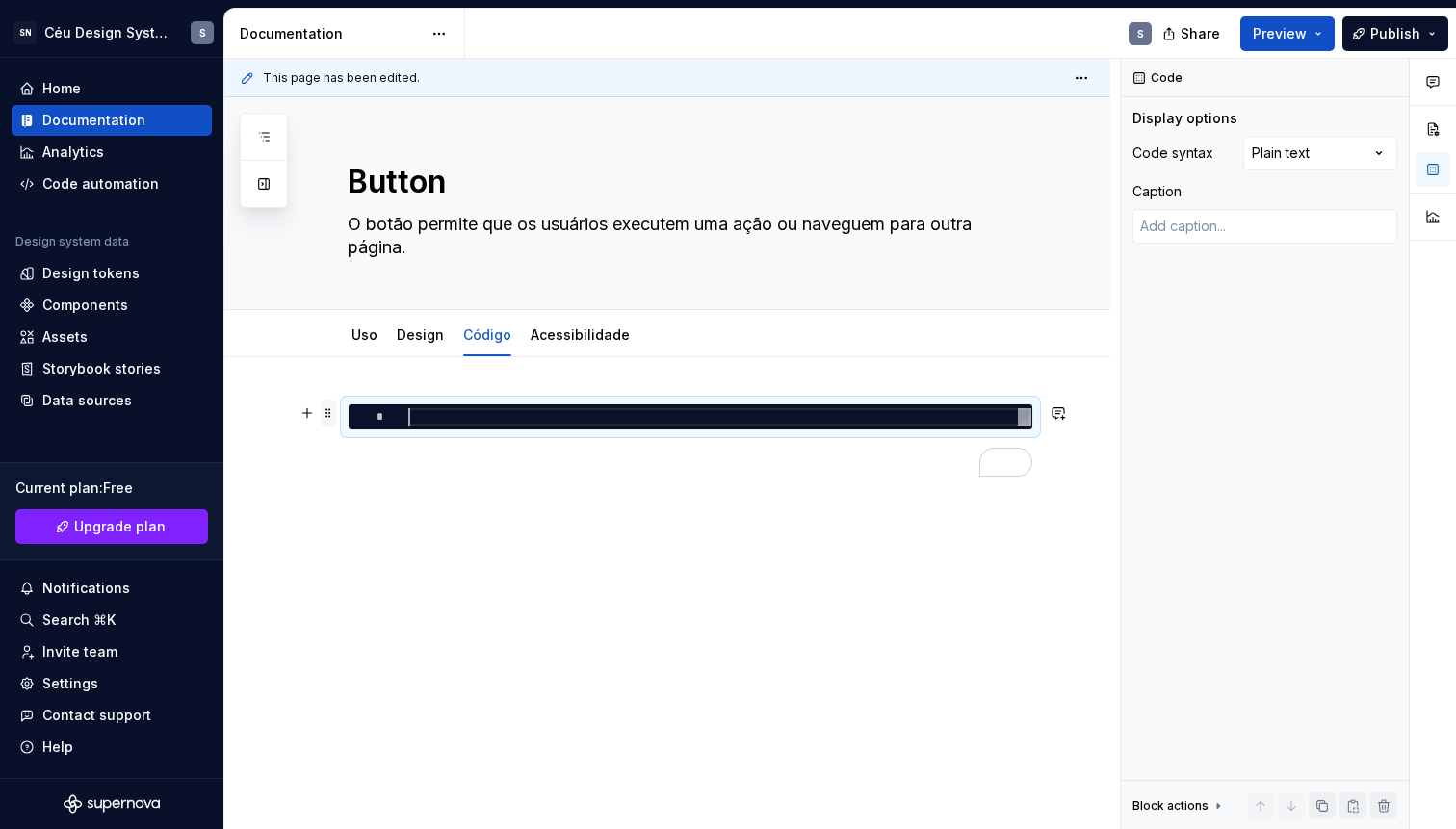
click at [331, 410] on span at bounding box center [329, 413] width 16 height 27
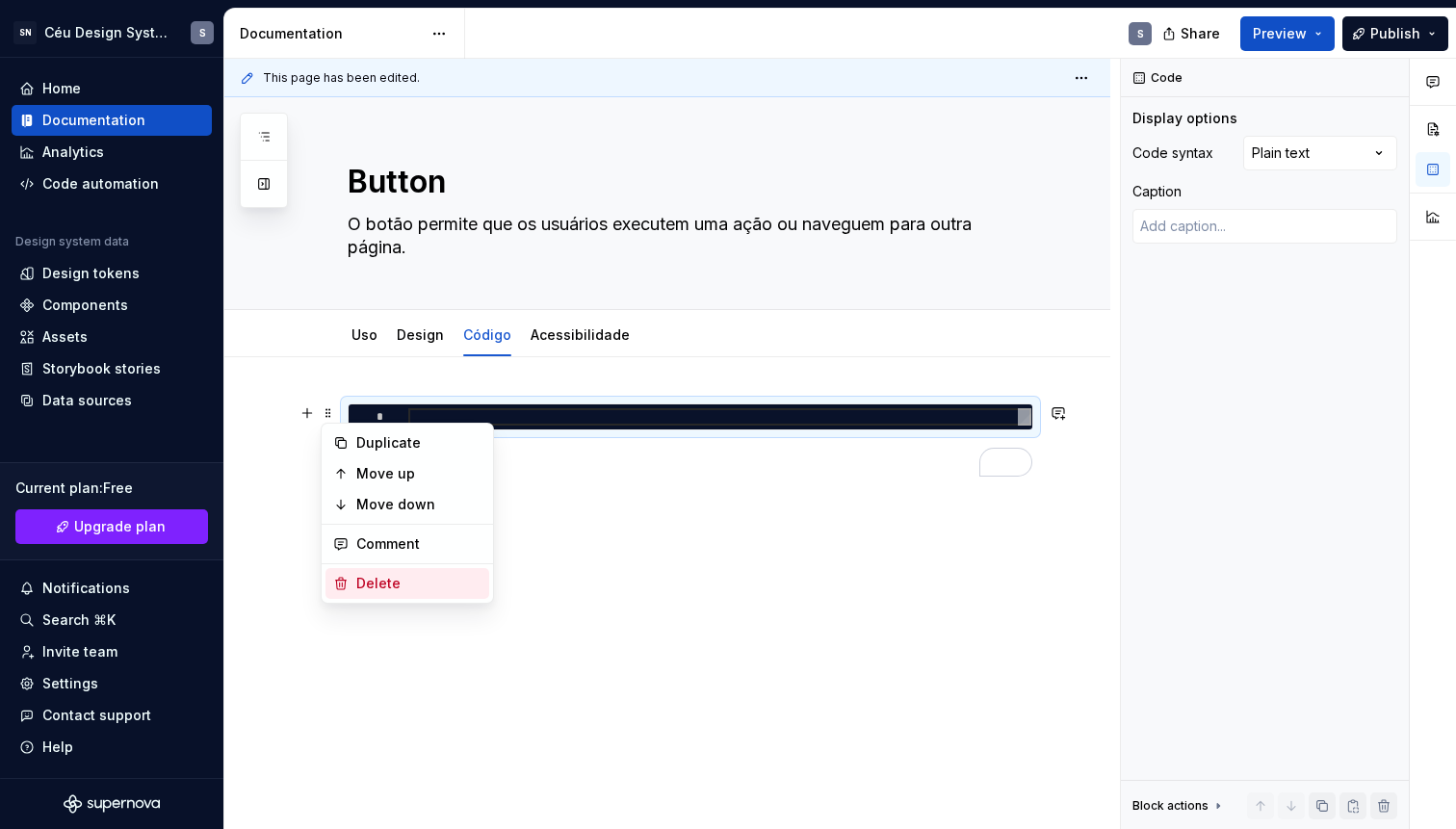
click at [365, 573] on div "Delete" at bounding box center [406, 582] width 164 height 30
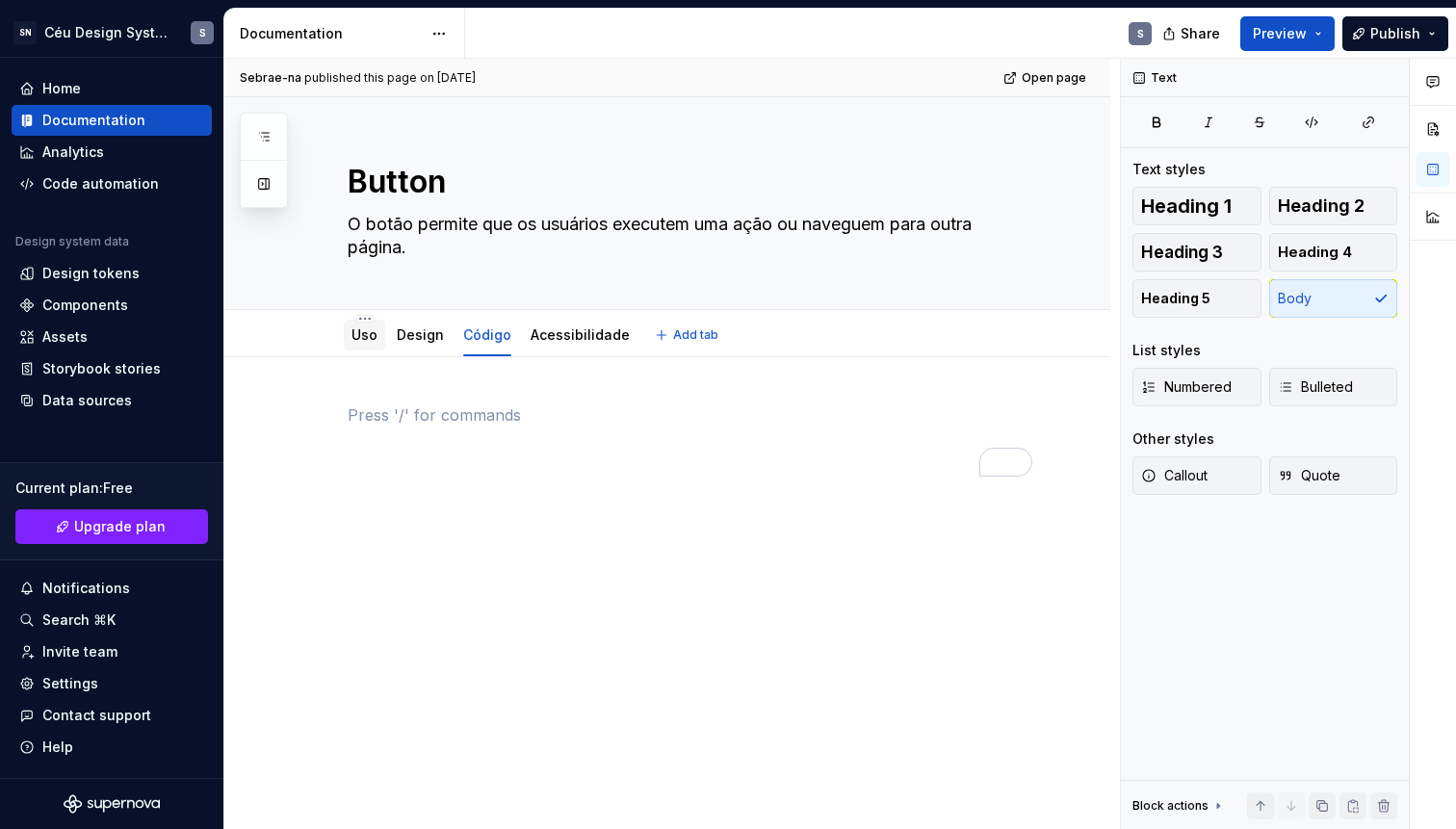
click at [361, 343] on link "Uso" at bounding box center [364, 334] width 26 height 17
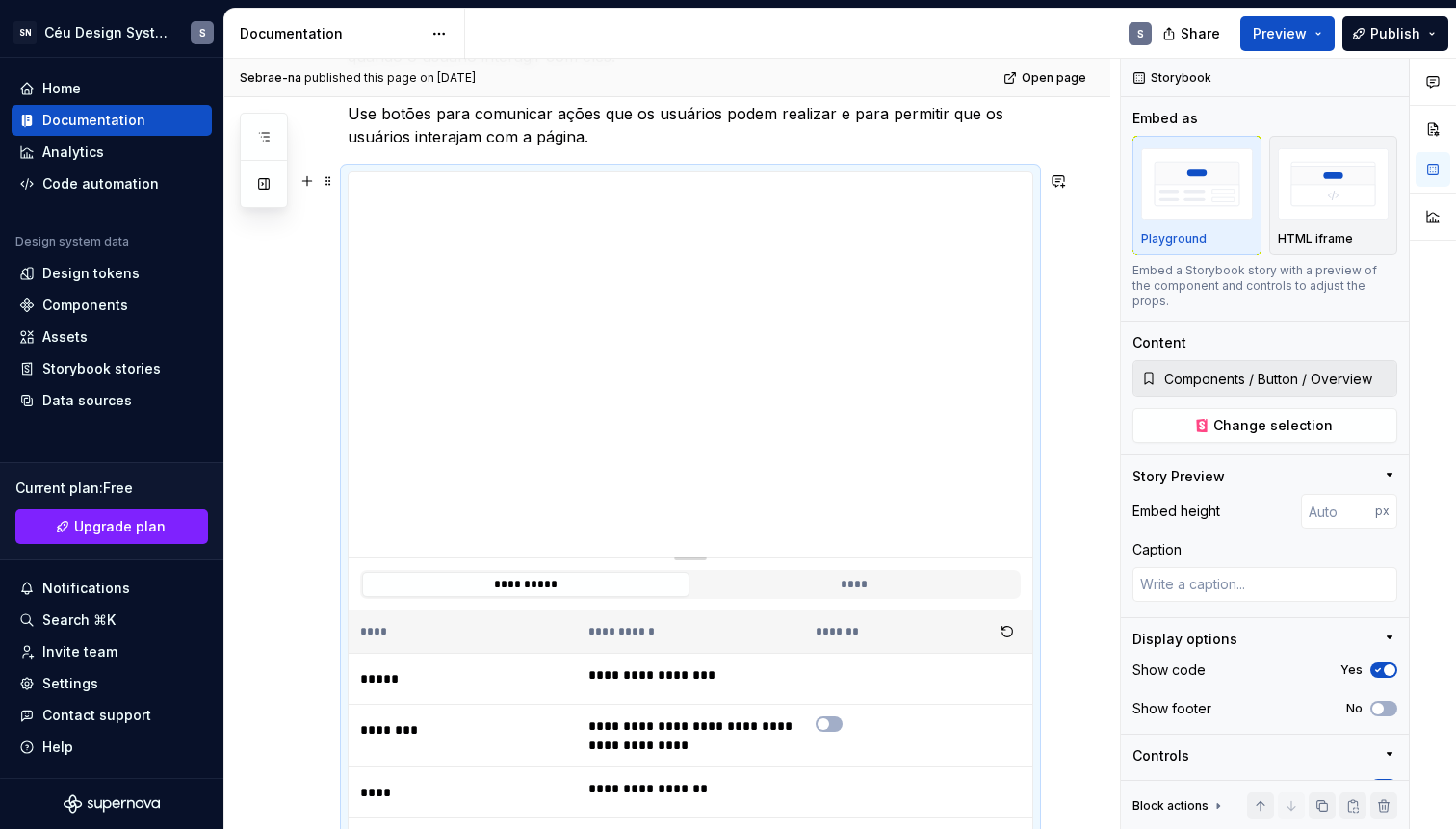
scroll to position [474, 0]
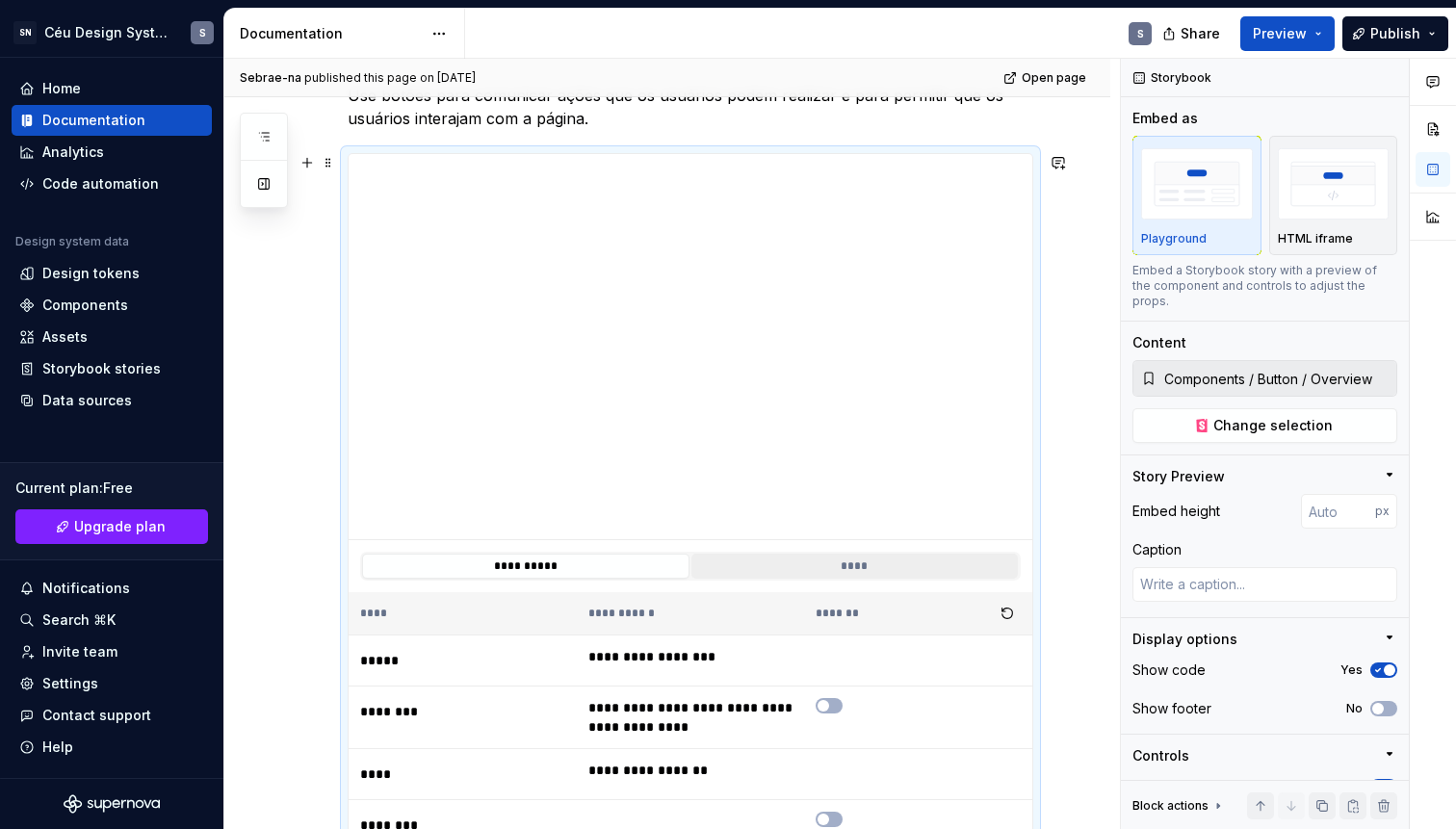
click at [850, 564] on button "****" at bounding box center [855, 567] width 327 height 25
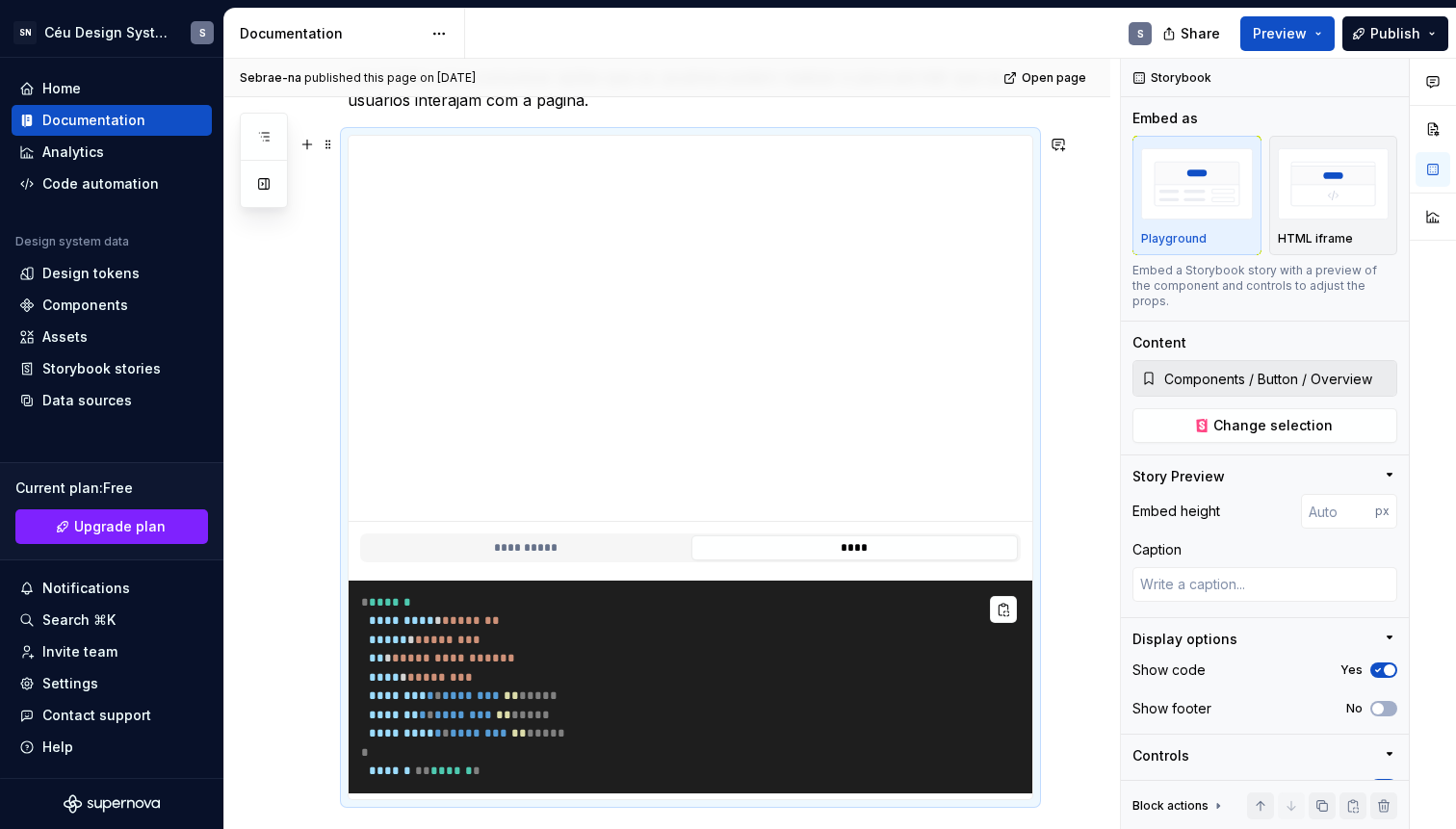
scroll to position [382, 0]
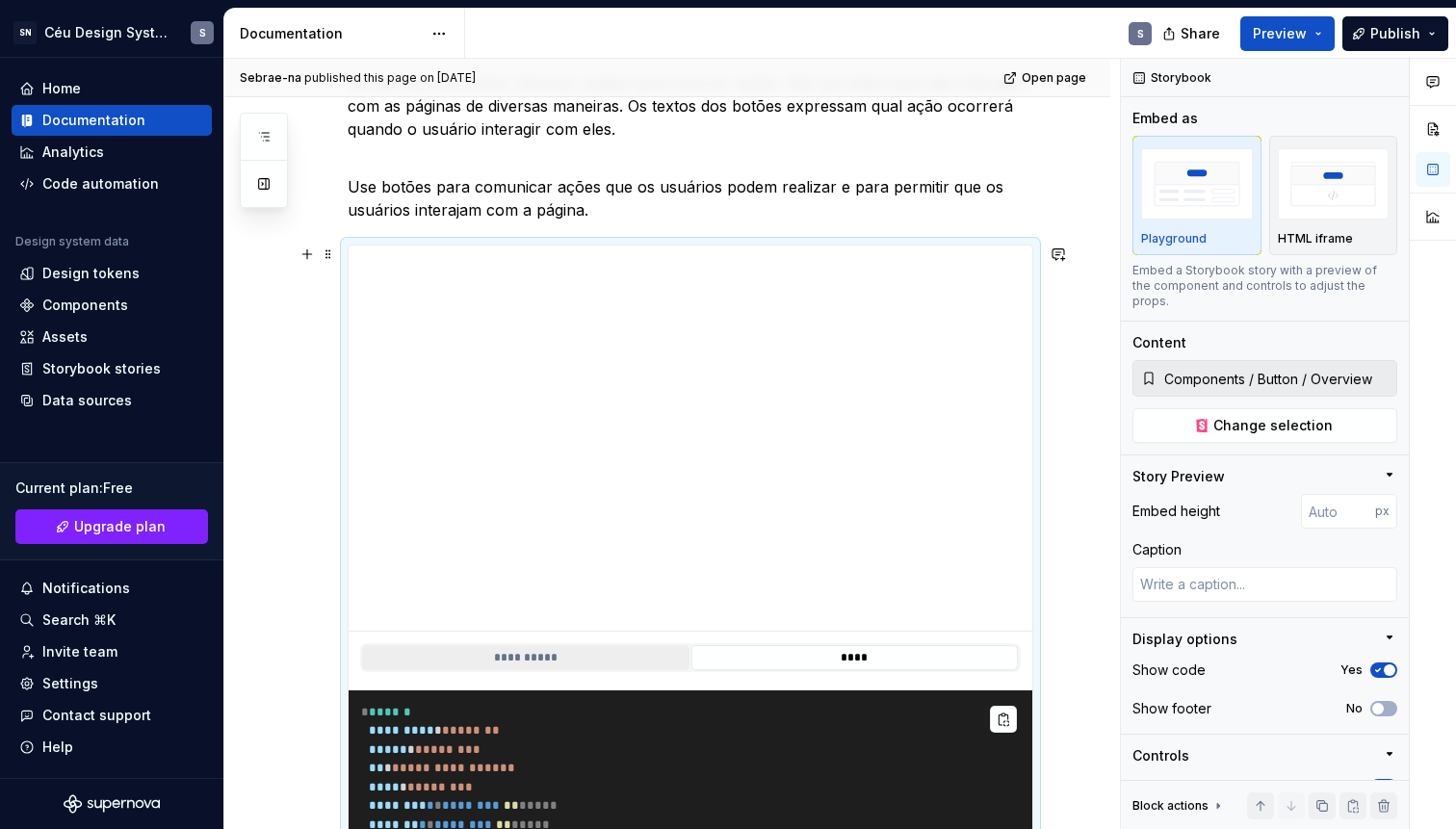
click at [548, 663] on button "**********" at bounding box center [526, 658] width 327 height 25
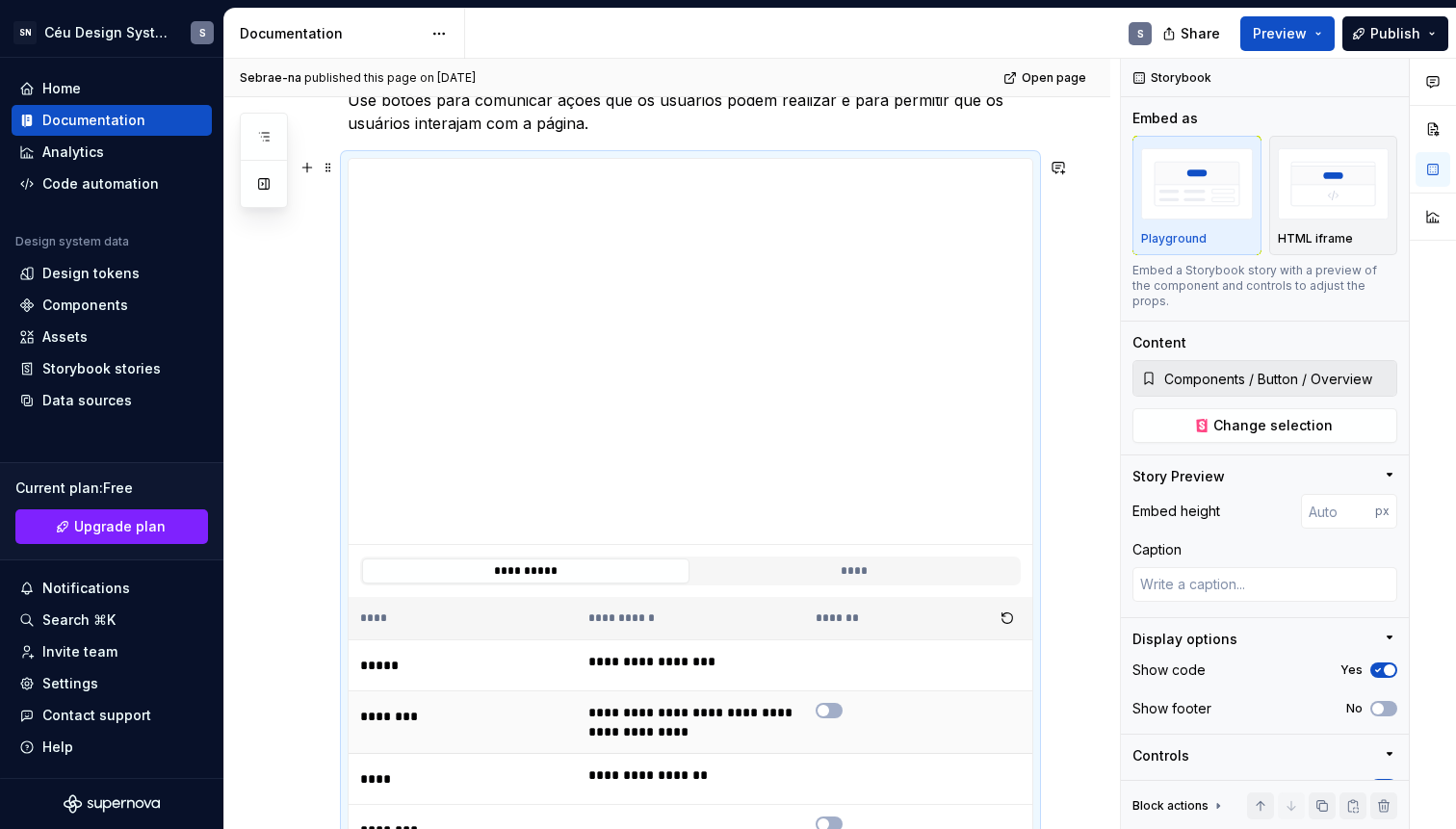
scroll to position [542, 0]
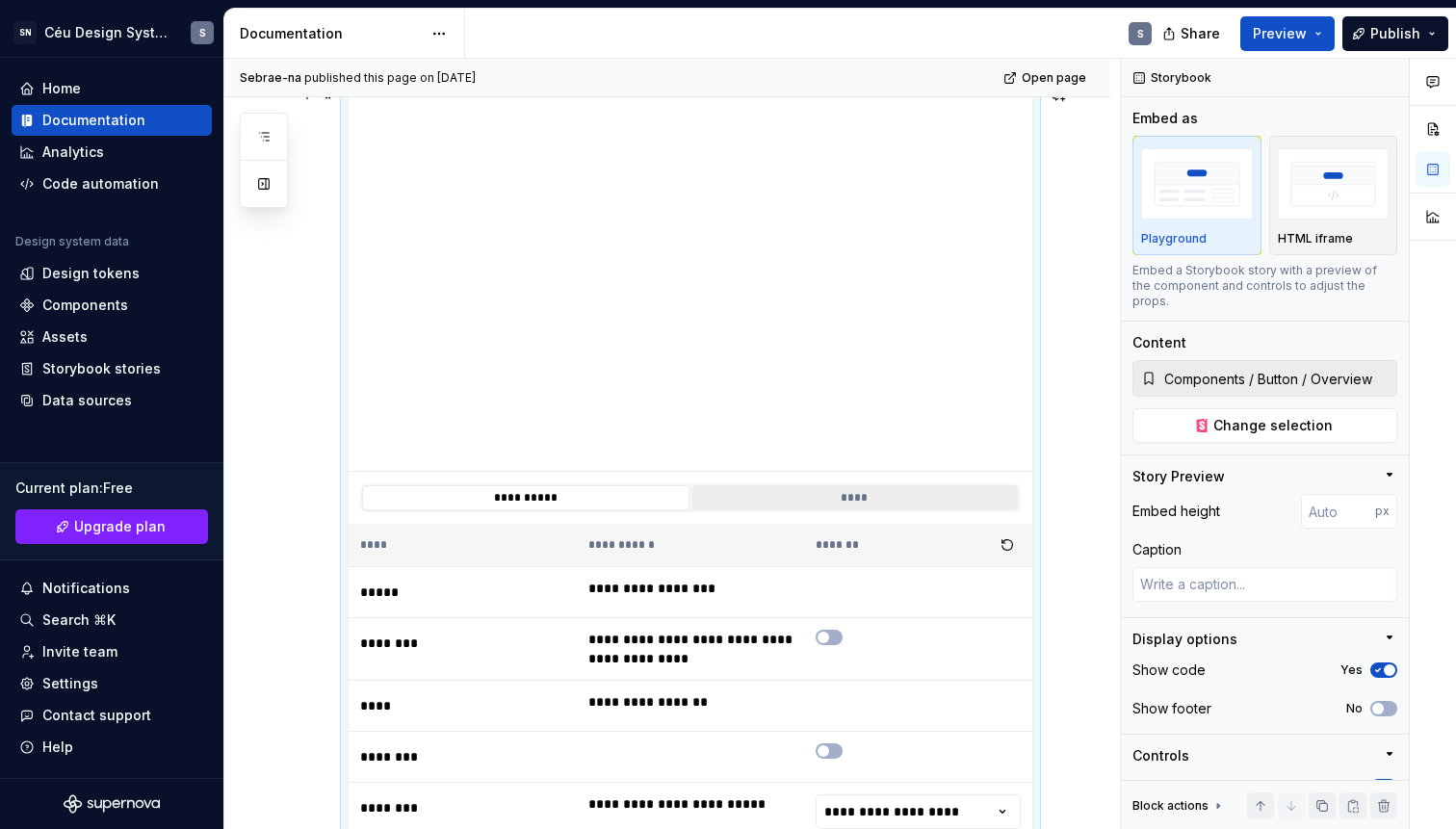
click at [865, 491] on button "****" at bounding box center [855, 498] width 327 height 25
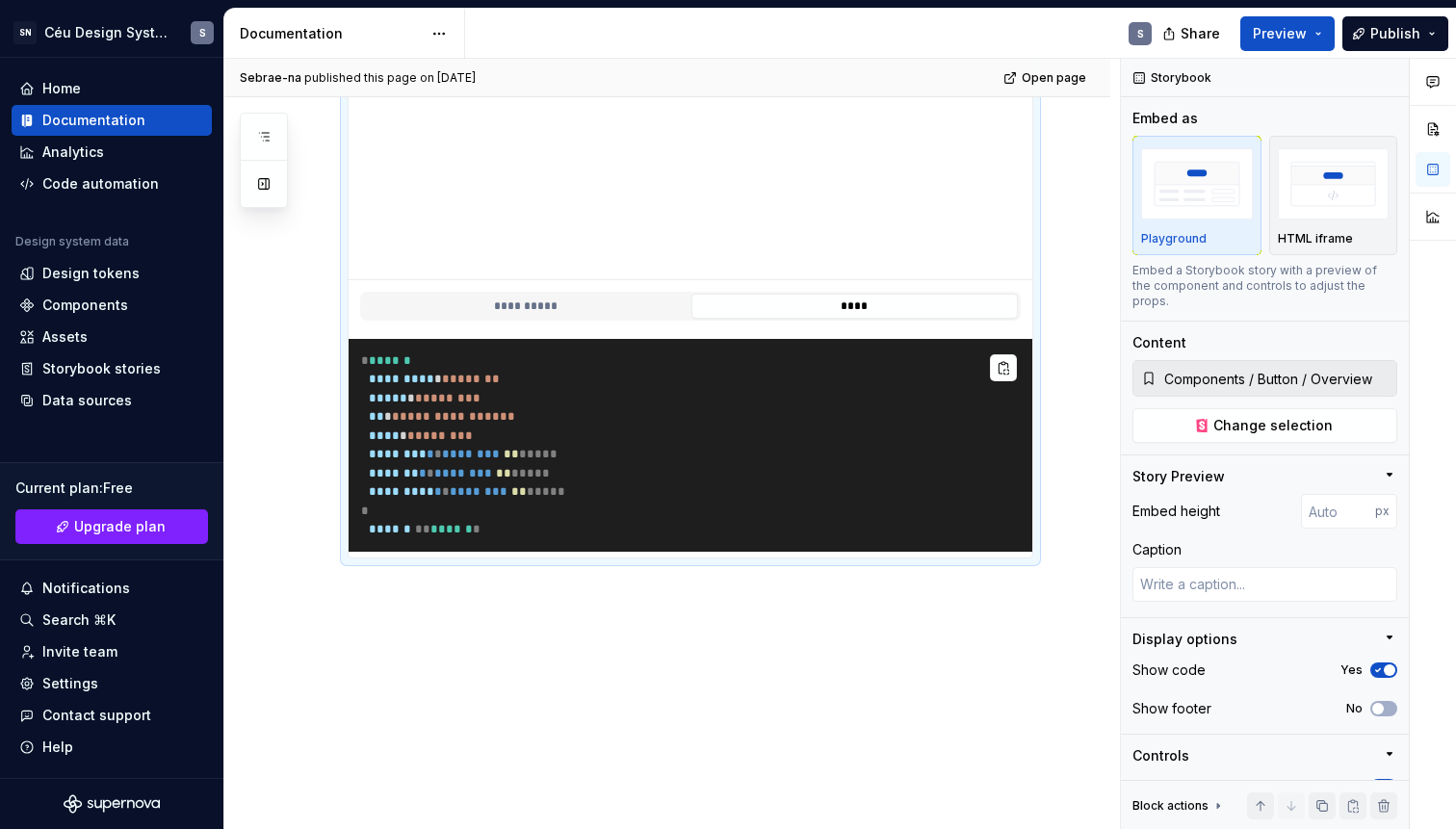
scroll to position [707, 0]
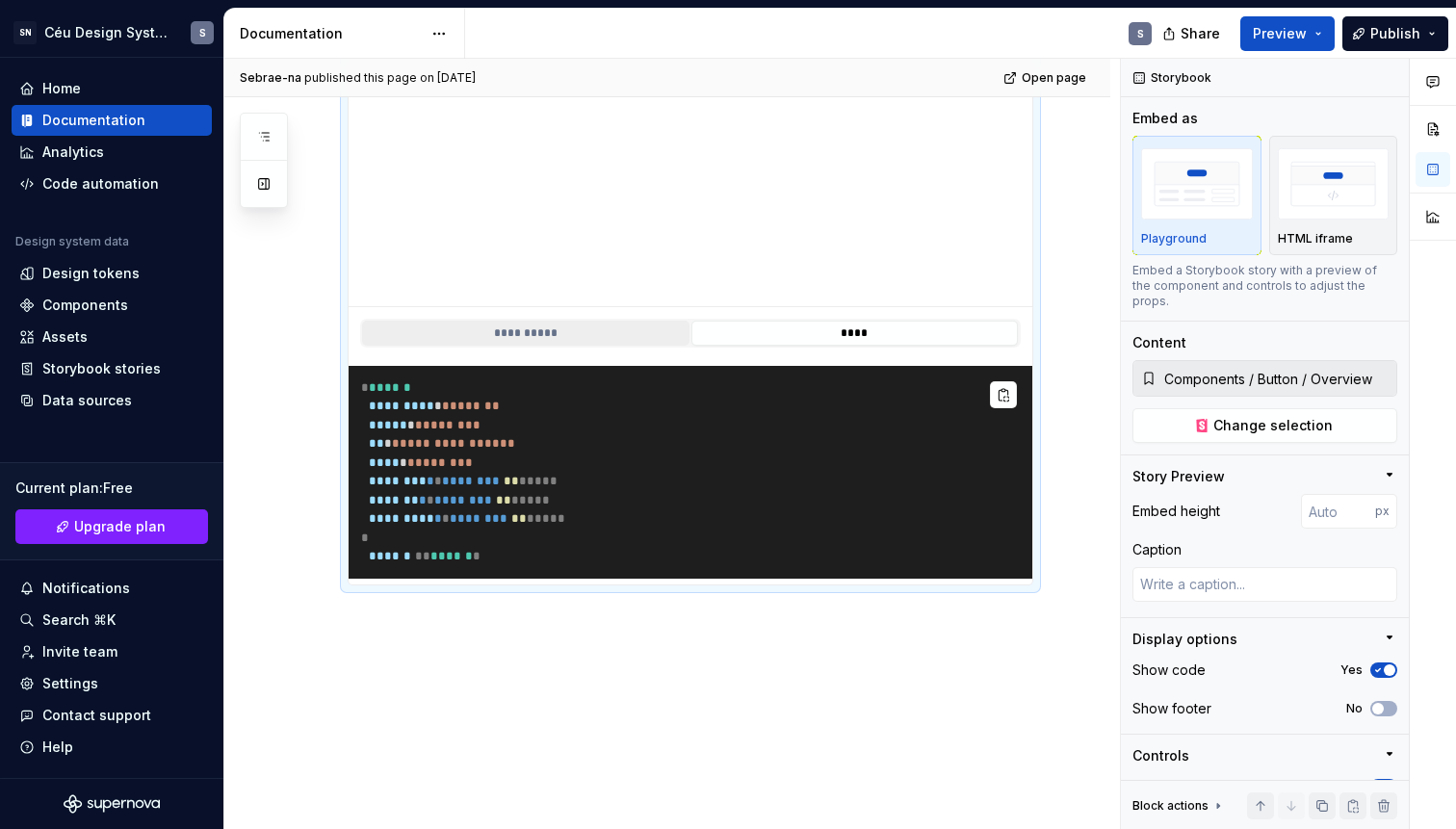
click at [495, 330] on button "**********" at bounding box center [526, 334] width 327 height 25
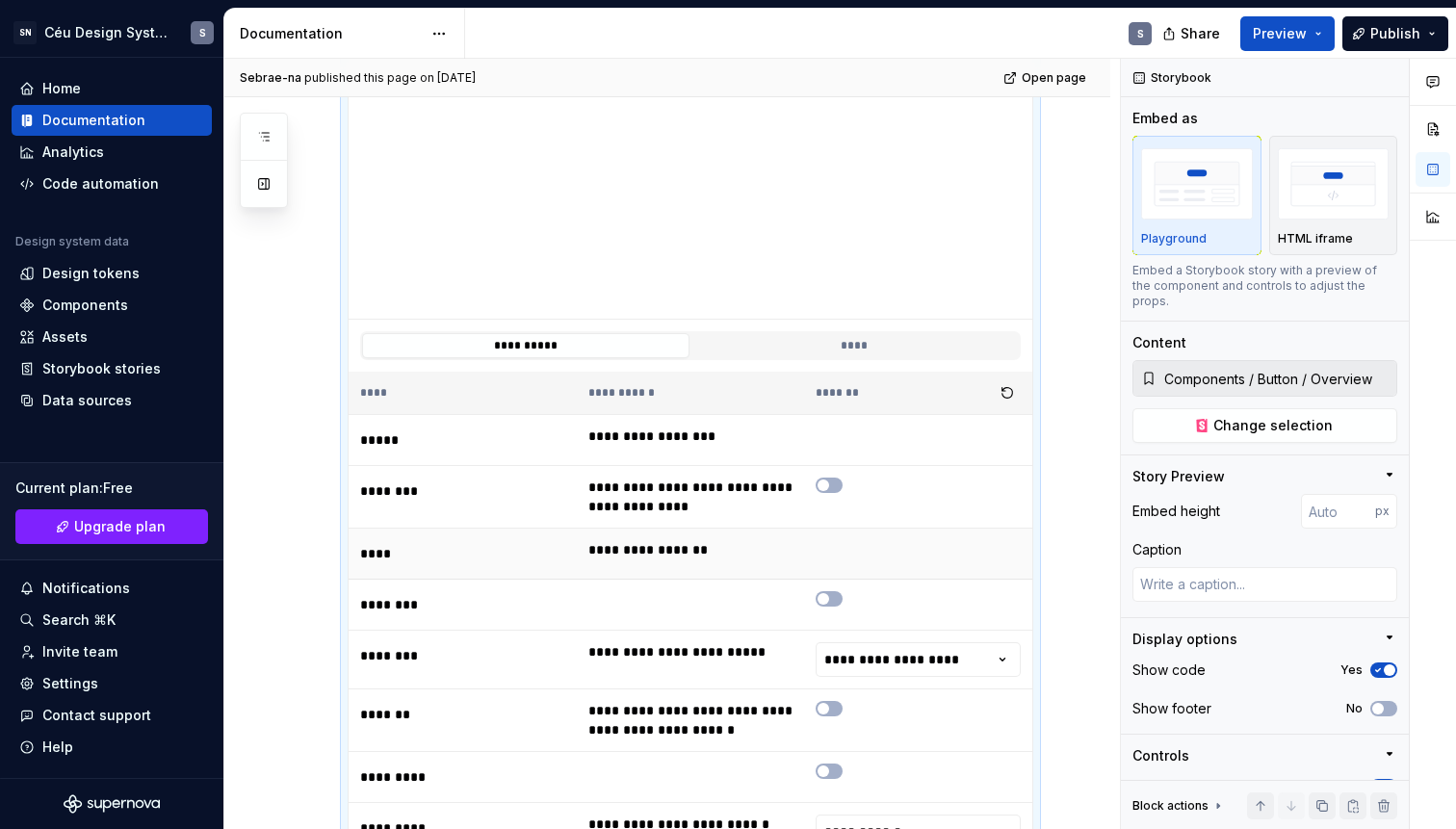
scroll to position [289, 0]
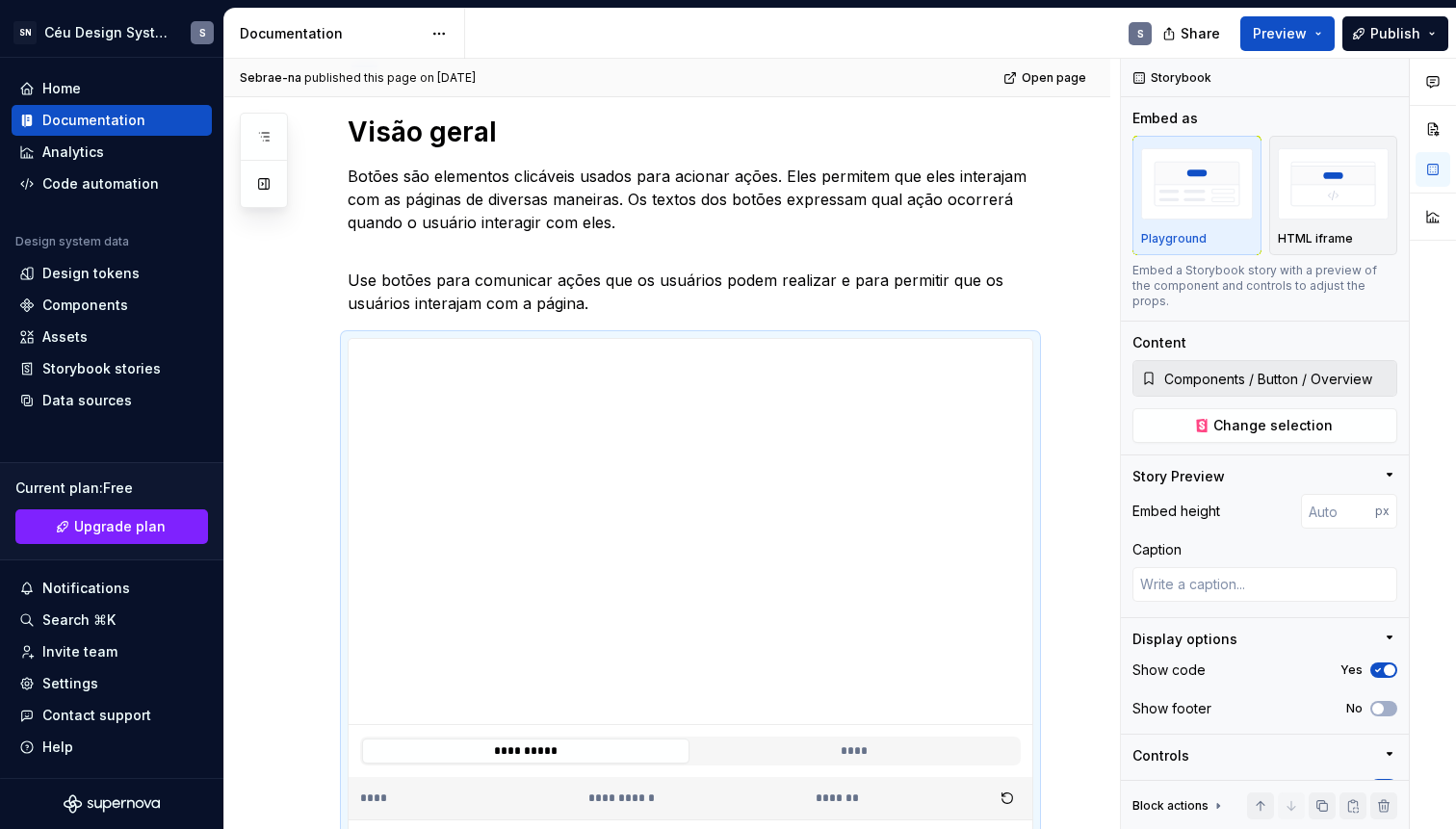
type textarea "*"
